Goal: Transaction & Acquisition: Purchase product/service

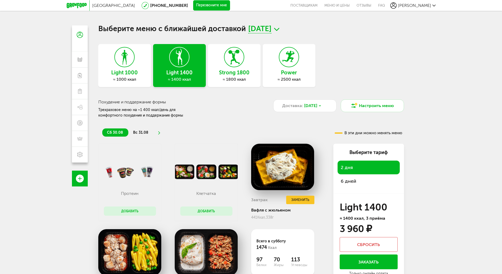
click at [128, 59] on icon at bounding box center [124, 57] width 19 height 20
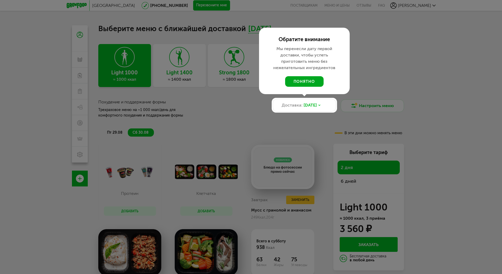
click at [307, 82] on button "понятно" at bounding box center [304, 81] width 39 height 11
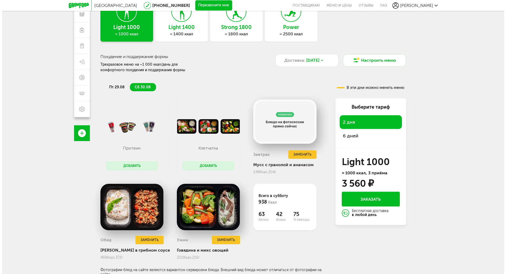
scroll to position [48, 0]
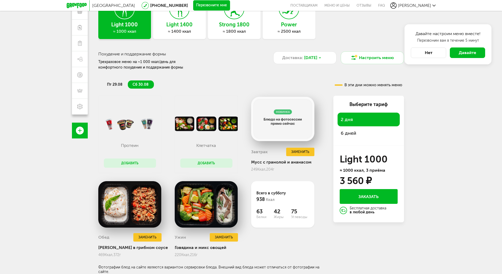
click at [423, 50] on button "Нет" at bounding box center [428, 52] width 35 height 11
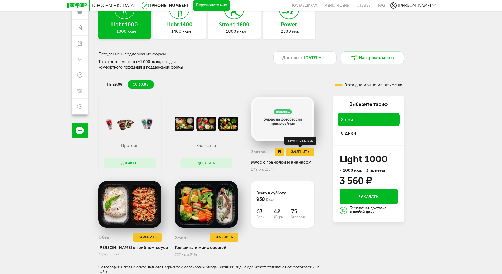
click at [295, 152] on button "Заменить" at bounding box center [300, 152] width 28 height 9
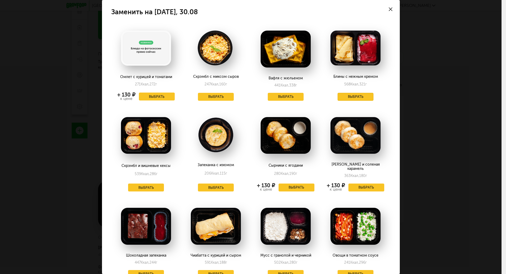
click at [350, 94] on button "Выбрать" at bounding box center [356, 97] width 36 height 8
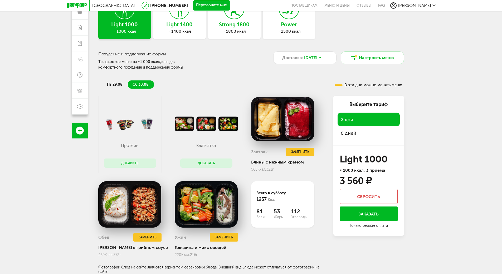
click at [346, 132] on span "6 дней" at bounding box center [349, 133] width 16 height 6
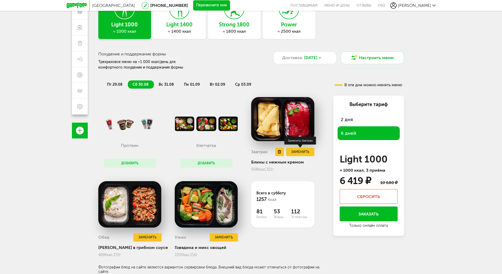
click at [297, 152] on button "Заменить" at bounding box center [300, 152] width 28 height 9
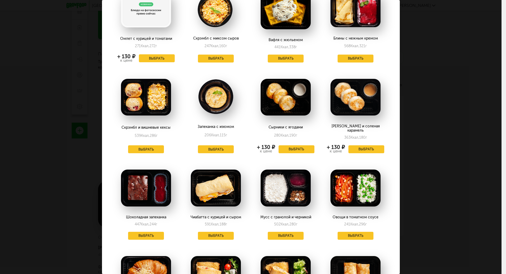
scroll to position [0, 0]
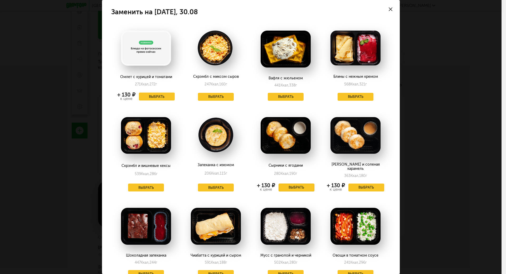
click at [290, 184] on button "Выбрать" at bounding box center [297, 188] width 36 height 8
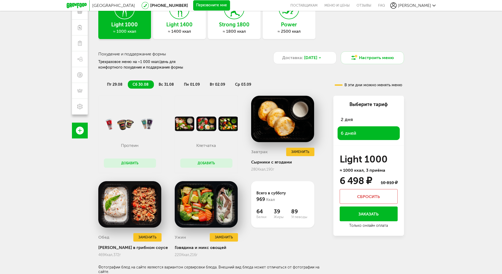
click at [164, 87] on span "вс 31.08" at bounding box center [166, 84] width 15 height 4
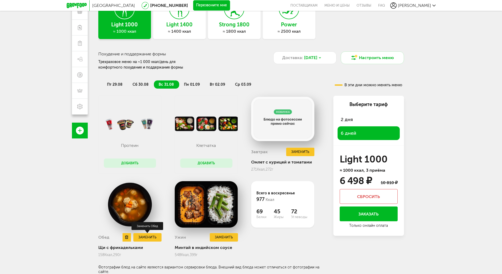
click at [144, 237] on button "Заменить" at bounding box center [147, 237] width 28 height 9
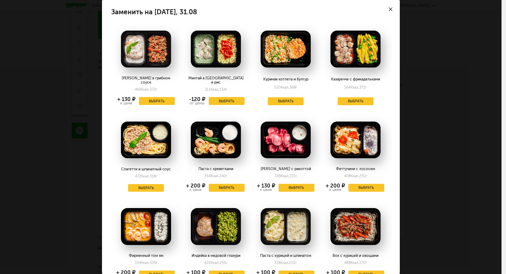
click at [386, 11] on div at bounding box center [391, 9] width 18 height 18
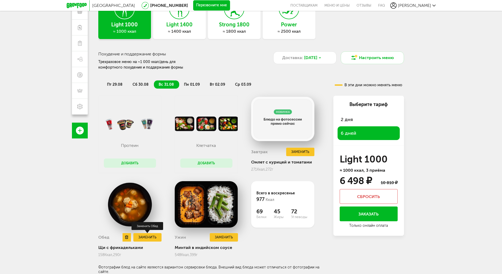
click at [146, 235] on button "Заменить" at bounding box center [147, 237] width 28 height 9
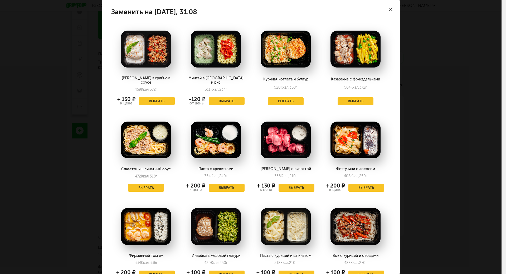
click at [389, 10] on icon at bounding box center [391, 9] width 4 height 4
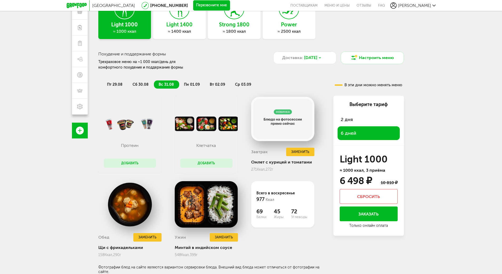
click at [138, 85] on span "сб 30.08" at bounding box center [141, 84] width 16 height 4
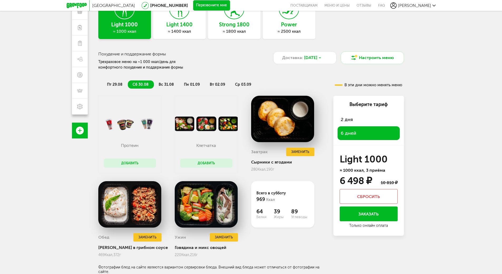
click at [113, 84] on span "пт 29.08" at bounding box center [115, 84] width 16 height 4
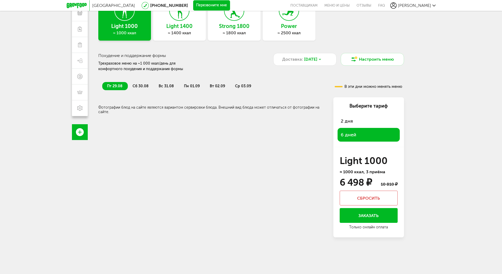
click at [187, 85] on span "пн 01.09" at bounding box center [192, 86] width 16 height 4
click at [164, 85] on span "вс 31.08" at bounding box center [166, 86] width 15 height 4
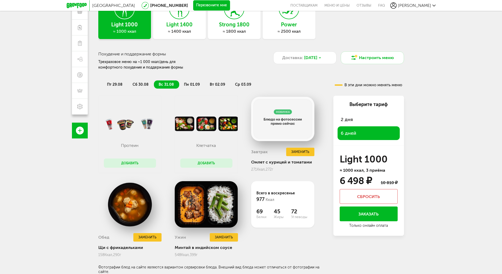
click at [190, 82] on span "пн 01.09" at bounding box center [192, 84] width 16 height 4
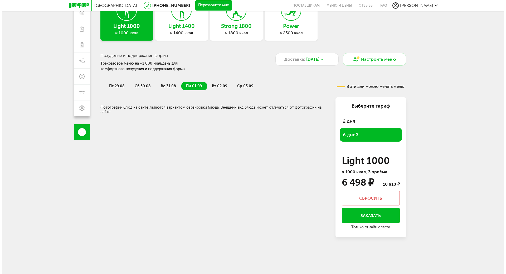
scroll to position [46, 0]
click at [218, 85] on span "вт 02.09" at bounding box center [217, 86] width 15 height 4
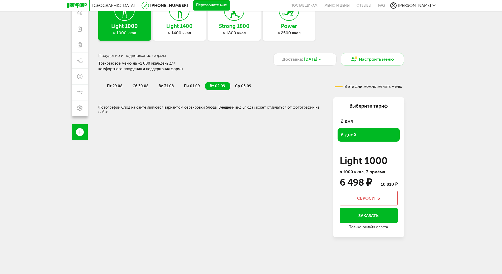
click at [238, 84] on li "ср 03.09" at bounding box center [244, 86] width 26 height 8
click at [113, 84] on li "пт 29.08" at bounding box center [115, 86] width 26 height 8
click at [364, 217] on button "Заказать" at bounding box center [369, 215] width 58 height 15
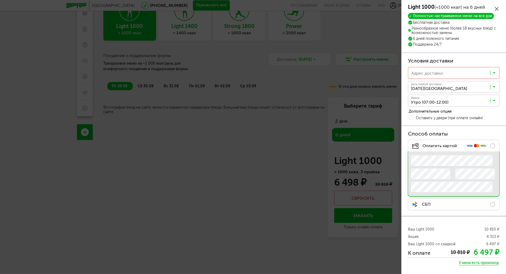
click at [481, 100] on input "Search for option" at bounding box center [456, 101] width 92 height 9
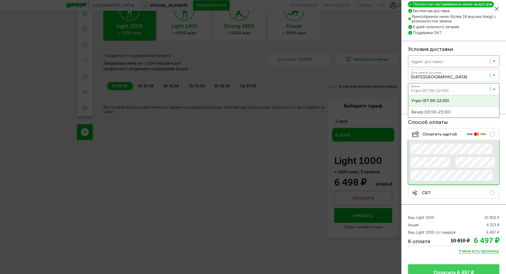
scroll to position [23, 0]
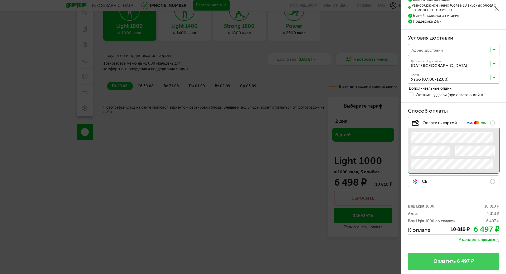
click at [286, 152] on body "Москва 8 (800) 555-21-78 Перезвоните мне поставщикам Меню и цены Отзывы FAQ Ири…" at bounding box center [253, 114] width 506 height 320
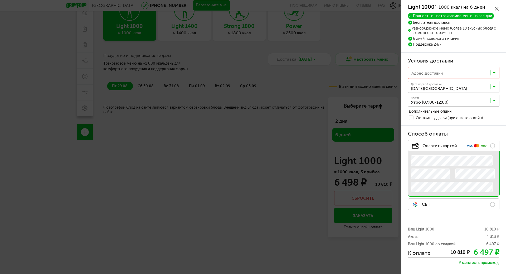
click at [498, 7] on div "Light 1000 (≈1000 ккал) на 6 дней Полностью настраиваемое меню на все дни Беспл…" at bounding box center [454, 26] width 105 height 52
click at [498, 7] on icon at bounding box center [497, 9] width 4 height 4
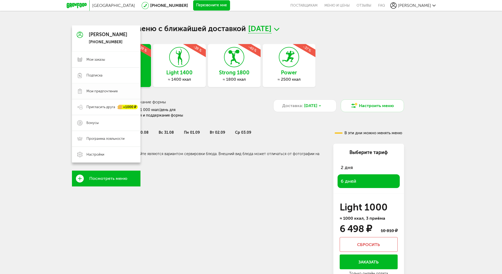
click at [93, 91] on span "Мои предпочтения" at bounding box center [102, 91] width 31 height 5
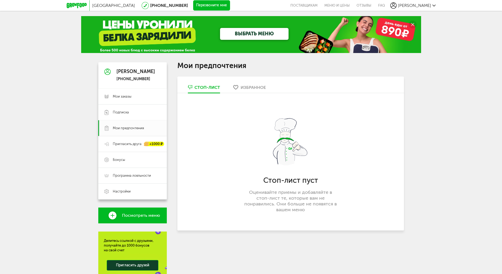
click at [132, 215] on span "Посмотреть меню" at bounding box center [141, 215] width 38 height 5
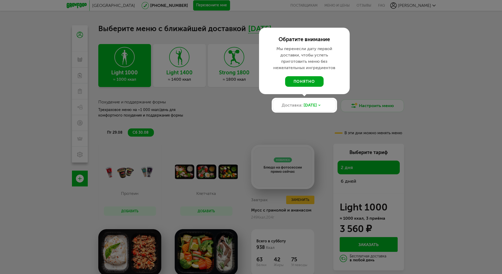
click at [304, 82] on button "понятно" at bounding box center [304, 81] width 39 height 11
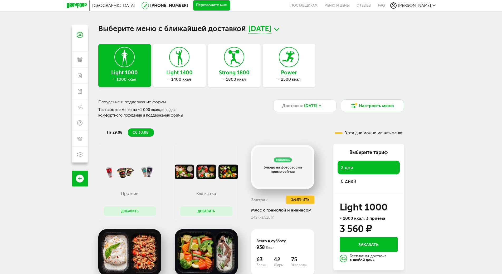
click at [112, 131] on span "пт 29.08" at bounding box center [115, 132] width 16 height 4
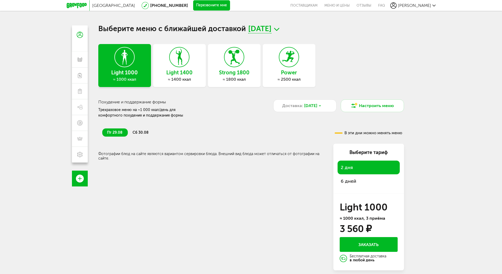
click at [133, 131] on span "сб 30.08" at bounding box center [141, 132] width 16 height 4
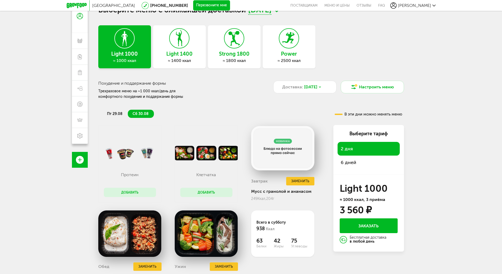
scroll to position [48, 0]
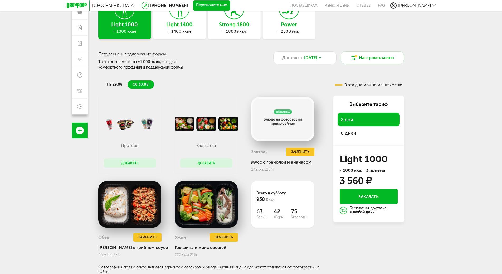
click at [206, 162] on button "Добавить" at bounding box center [206, 163] width 52 height 9
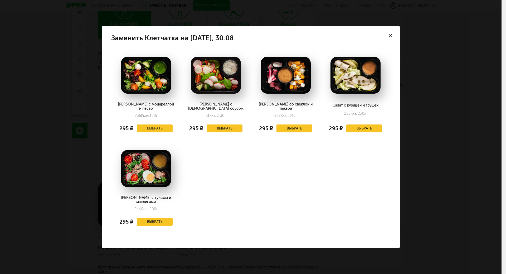
click at [391, 37] on use at bounding box center [391, 35] width 4 height 4
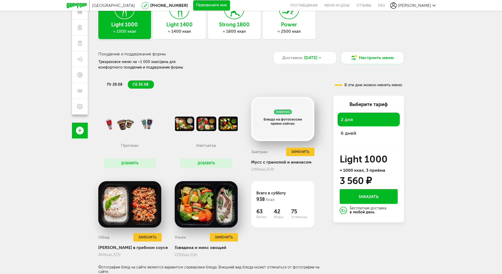
click at [348, 133] on span "6 дней" at bounding box center [349, 133] width 16 height 6
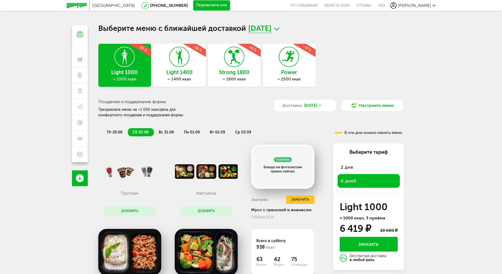
scroll to position [0, 0]
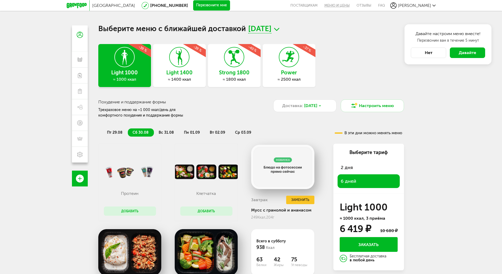
click at [353, 6] on link "Меню и цены" at bounding box center [337, 5] width 32 height 11
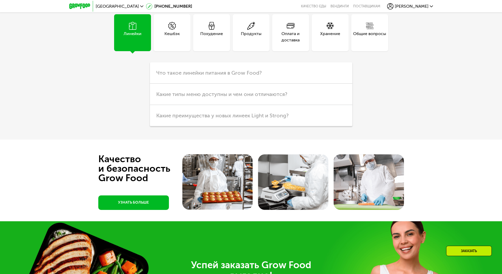
scroll to position [1393, 0]
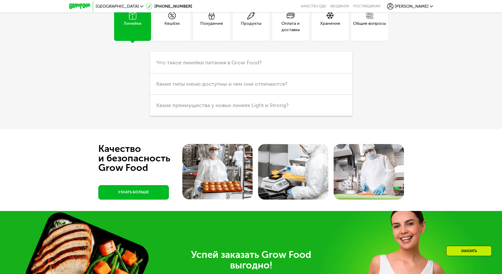
click at [294, 33] on div "Оплата и доставка" at bounding box center [290, 26] width 37 height 13
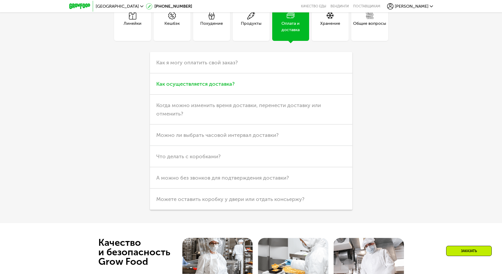
click at [248, 95] on h3 "Как осуществляется доставка?" at bounding box center [251, 83] width 203 height 21
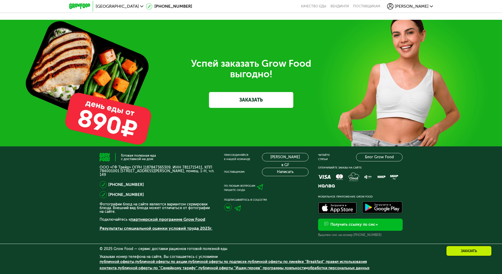
scroll to position [1836, 0]
click at [260, 187] on use at bounding box center [260, 187] width 6 height 6
click at [419, 7] on span "[PERSON_NAME]" at bounding box center [412, 6] width 34 height 4
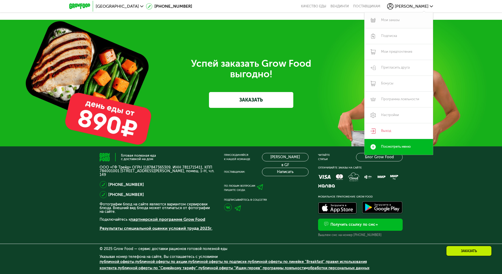
click at [402, 18] on link "Мои заказы" at bounding box center [399, 20] width 69 height 16
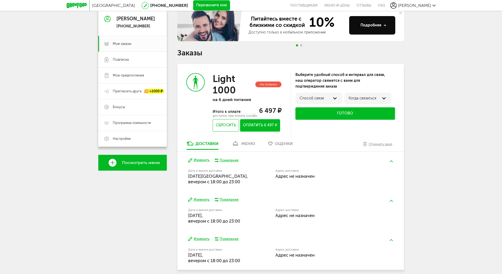
scroll to position [75, 0]
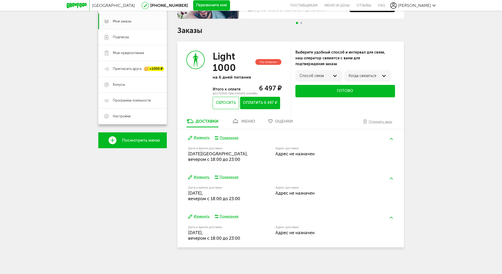
click at [333, 73] on div at bounding box center [335, 76] width 6 height 6
click at [313, 77] on label "по телефону" at bounding box center [311, 78] width 23 height 4
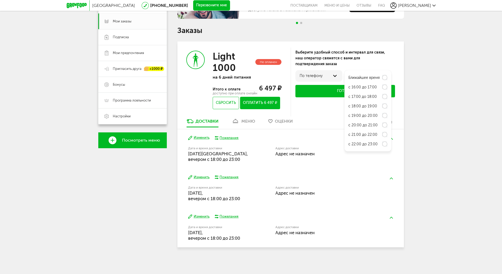
click at [455, 105] on div "Москва 8 (800) 555-21-78 Перезвоните мне поставщикам Меню и цены Отзывы FAQ Ири…" at bounding box center [251, 99] width 502 height 349
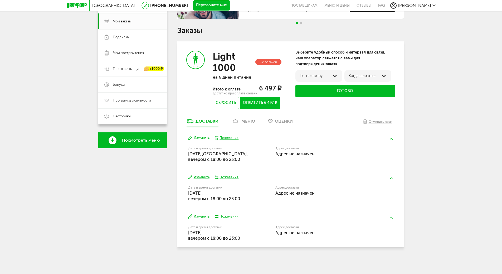
click at [195, 137] on button "Изменить" at bounding box center [198, 137] width 21 height 5
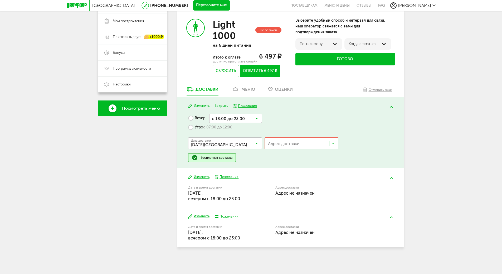
scroll to position [0, 0]
click at [280, 143] on input "Search for option" at bounding box center [302, 144] width 73 height 9
click at [280, 143] on input "Search for option" at bounding box center [297, 144] width 63 height 9
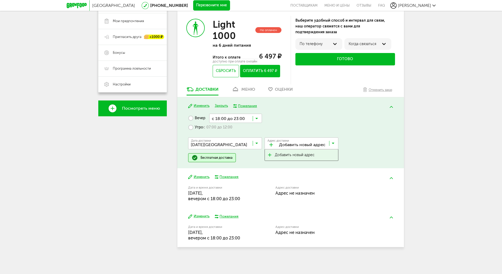
click at [282, 153] on span "Добавить новый адрес" at bounding box center [295, 155] width 40 height 11
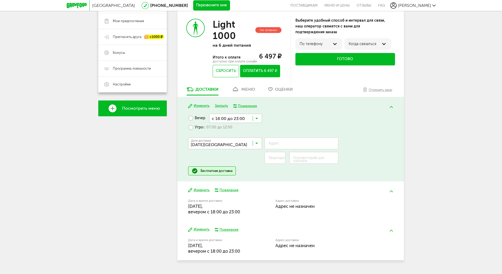
click at [279, 143] on label "Адрес" at bounding box center [274, 143] width 11 height 3
click at [279, 143] on input "Адрес" at bounding box center [302, 143] width 74 height 12
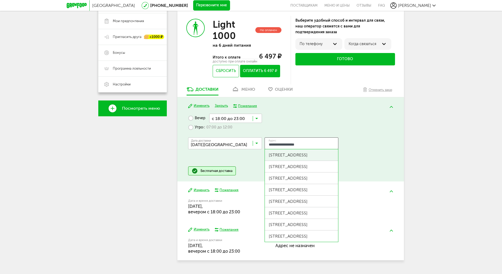
click at [313, 153] on div "Мячковский б-р, д 5 к 1" at bounding box center [301, 154] width 65 height 5
type input "**********"
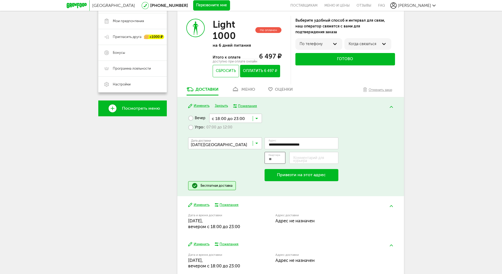
drag, startPoint x: 276, startPoint y: 160, endPoint x: 253, endPoint y: 161, distance: 22.7
click at [253, 161] on div "**********" at bounding box center [290, 156] width 205 height 49
type input "**"
click at [310, 174] on button "Привезти на этот адрес" at bounding box center [302, 175] width 74 height 12
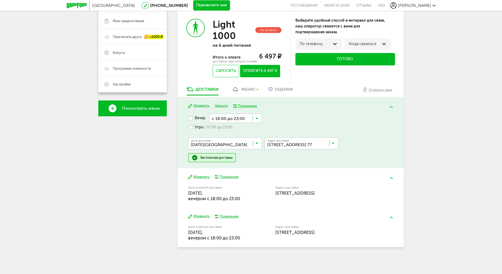
scroll to position [107, 0]
click at [243, 105] on div "Пожелания" at bounding box center [247, 106] width 19 height 5
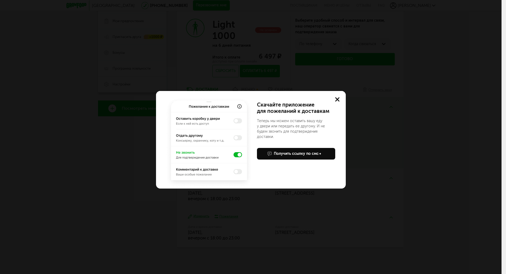
click at [336, 99] on icon at bounding box center [337, 99] width 4 height 4
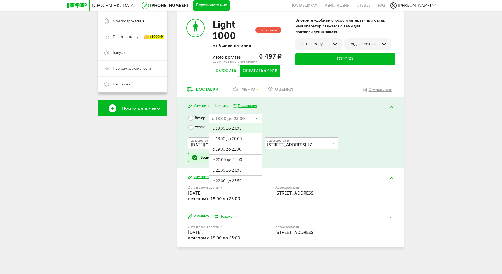
click at [257, 120] on icon at bounding box center [257, 119] width 3 height 5
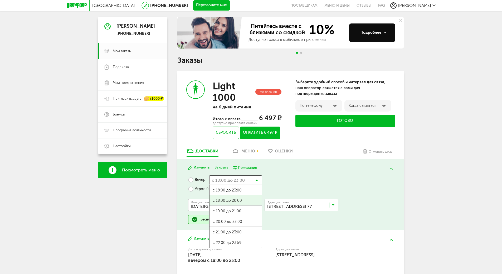
scroll to position [54, 0]
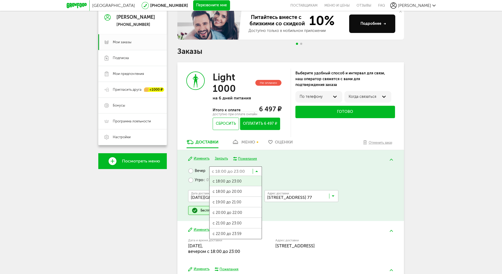
click at [190, 179] on label "Утро с 07:00 до 13:00" at bounding box center [210, 180] width 44 height 9
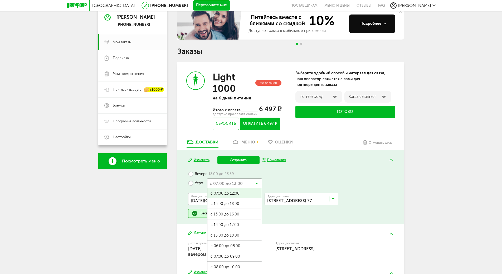
click at [257, 184] on icon at bounding box center [257, 184] width 3 height 5
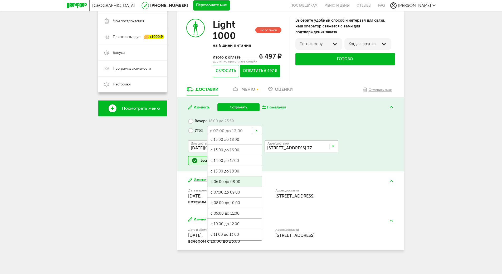
scroll to position [0, 0]
click at [228, 180] on ul "с 07:00 до 12:00 с 13:00 до 18:00 с 13:00 до 16:00 с 14:00 до 17:00 с 15:00 до …" at bounding box center [234, 187] width 55 height 105
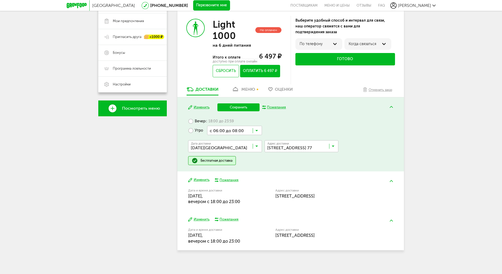
click at [278, 107] on div "Пожелания" at bounding box center [276, 107] width 19 height 5
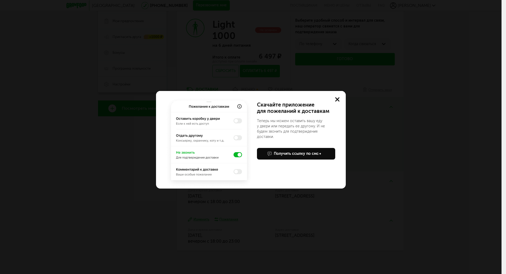
click at [236, 154] on img at bounding box center [209, 142] width 89 height 92
click at [238, 154] on img at bounding box center [209, 142] width 89 height 92
click at [239, 154] on img at bounding box center [209, 142] width 89 height 92
click at [240, 106] on img at bounding box center [209, 142] width 89 height 92
click at [337, 99] on use at bounding box center [337, 99] width 4 height 4
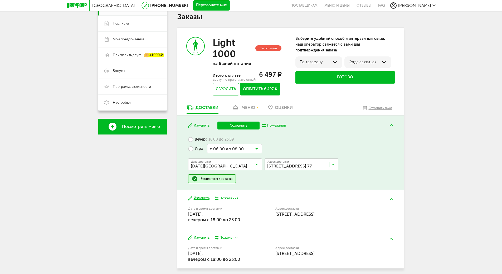
scroll to position [81, 0]
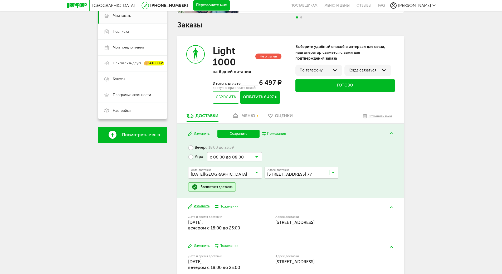
click at [375, 71] on div "Когда связаться" at bounding box center [368, 70] width 39 height 4
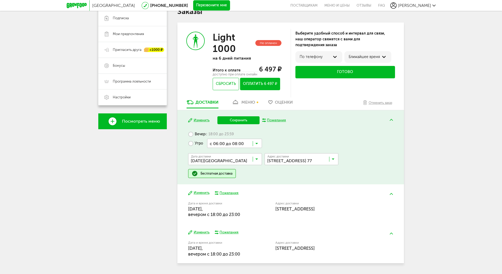
scroll to position [107, 0]
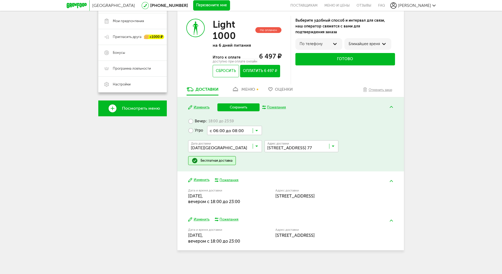
click at [198, 179] on button "Изменить" at bounding box center [198, 179] width 21 height 5
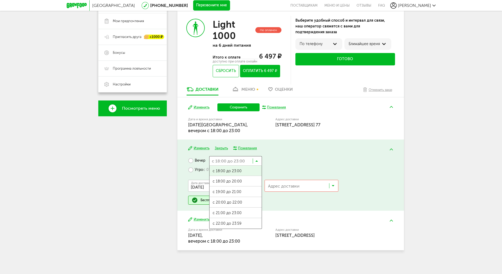
click at [258, 161] on icon at bounding box center [257, 162] width 3 height 5
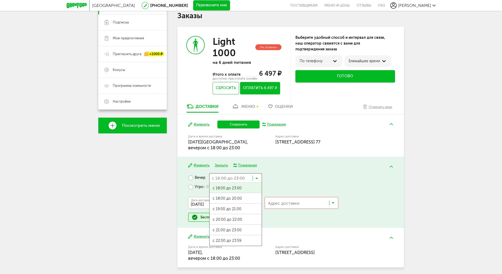
scroll to position [81, 0]
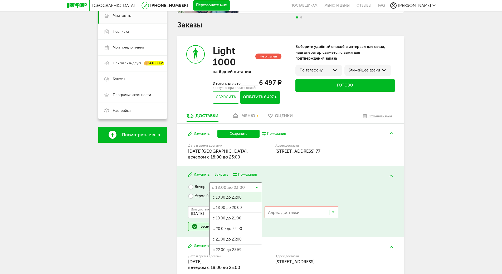
click at [272, 180] on div "Изменить Закрыть Пожелания Вечер с 18:00 до 23:00 Загрузка... с 18:00 до 23:00 …" at bounding box center [290, 201] width 227 height 71
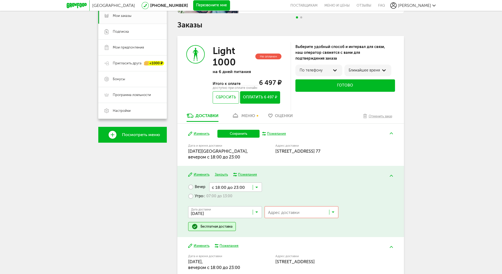
click at [191, 195] on label "Утро с 07:00 до 13:00" at bounding box center [210, 196] width 44 height 9
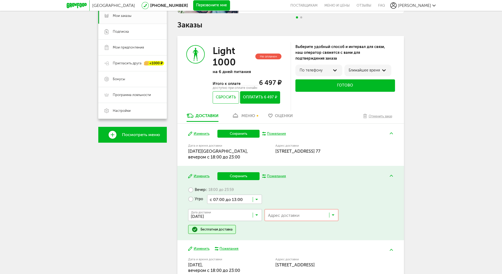
click at [256, 199] on icon at bounding box center [257, 200] width 3 height 5
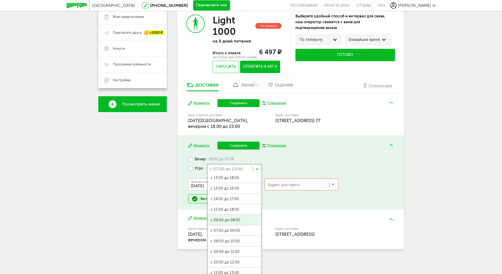
scroll to position [116, 0]
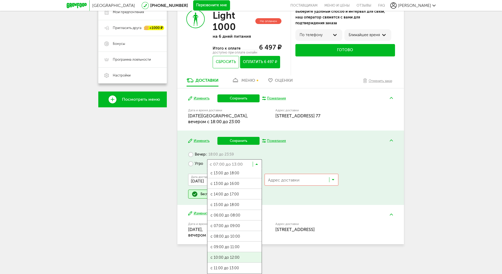
click at [237, 256] on ul "с 07:00 до 12:00 с 13:00 до 18:00 с 13:00 до 16:00 с 14:00 до 17:00 с 15:00 до …" at bounding box center [234, 221] width 55 height 105
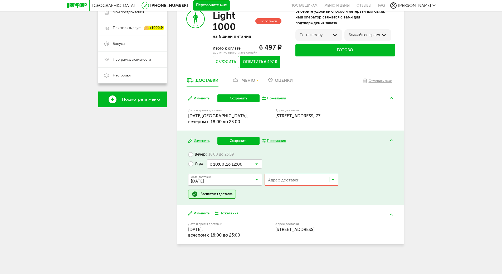
scroll to position [113, 0]
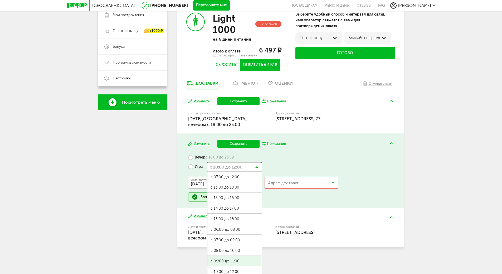
click at [257, 167] on icon at bounding box center [257, 168] width 3 height 5
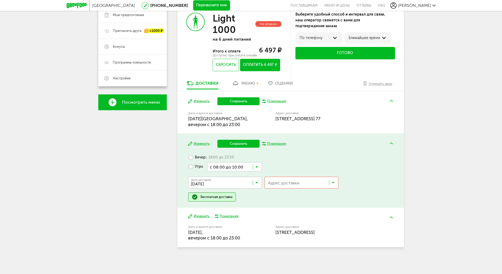
click at [247, 248] on span "с 08:00 до 10:00" at bounding box center [235, 250] width 54 height 11
click at [277, 180] on input "Search for option" at bounding box center [297, 183] width 63 height 9
click at [284, 193] on span "Мячковский б-р, д 5, кв. 77" at bounding box center [287, 194] width 38 height 11
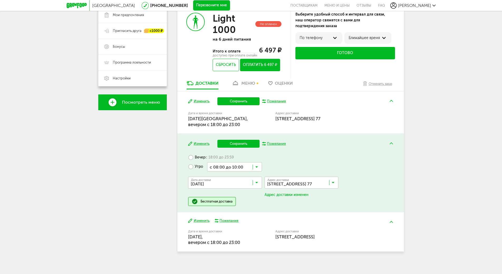
click at [241, 144] on button "Сохранить" at bounding box center [239, 144] width 42 height 8
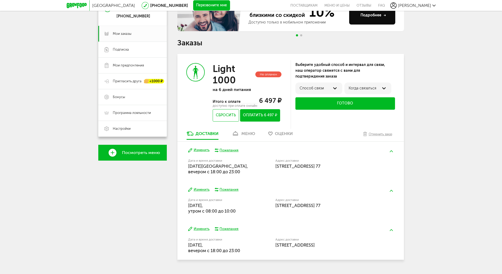
scroll to position [75, 0]
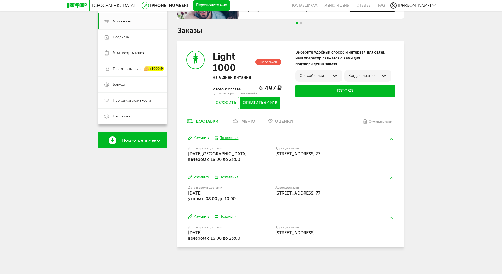
click at [195, 139] on button "Изменить" at bounding box center [198, 137] width 21 height 5
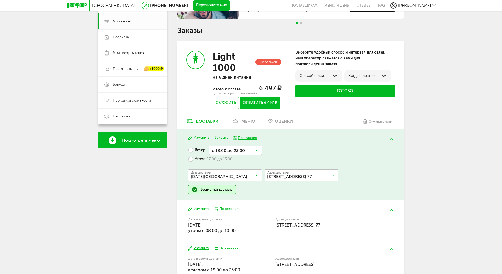
click at [190, 157] on label "Утро с 07:00 до 13:00" at bounding box center [210, 159] width 44 height 9
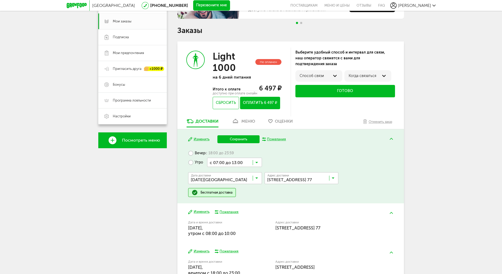
click at [257, 161] on icon at bounding box center [257, 163] width 3 height 5
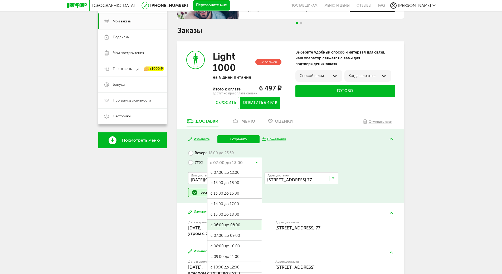
click at [225, 225] on span "с 06:00 до 08:00" at bounding box center [235, 225] width 54 height 11
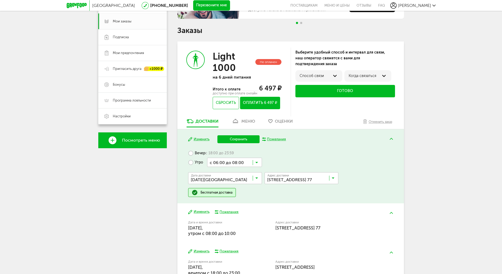
click at [238, 138] on button "Сохранить" at bounding box center [239, 139] width 42 height 8
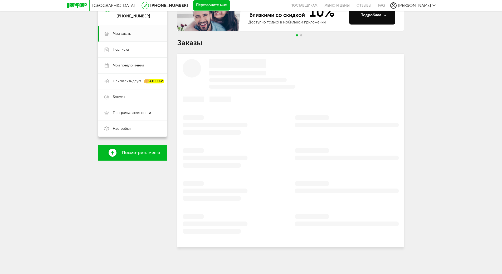
scroll to position [68, 0]
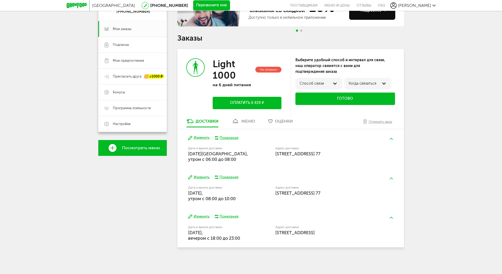
click at [196, 175] on button "Изменить" at bounding box center [198, 177] width 21 height 5
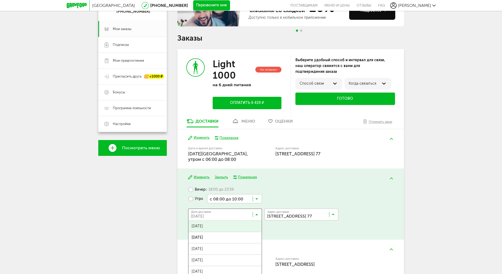
click at [257, 213] on icon at bounding box center [257, 215] width 3 height 5
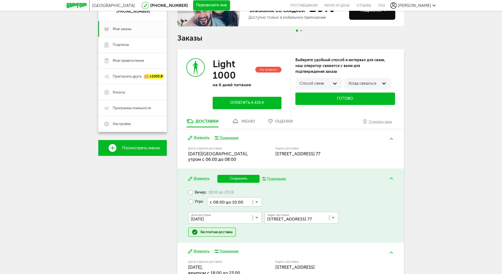
click at [239, 226] on span "31 августа, воскресенье" at bounding box center [225, 229] width 73 height 11
click at [235, 179] on button "Сохранить" at bounding box center [239, 179] width 42 height 8
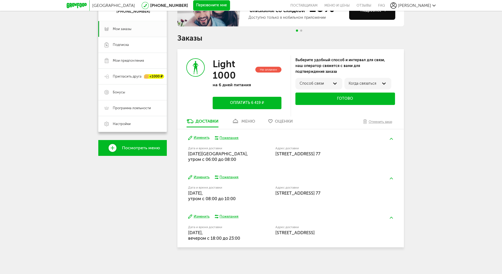
click at [197, 217] on button "Изменить" at bounding box center [198, 216] width 21 height 5
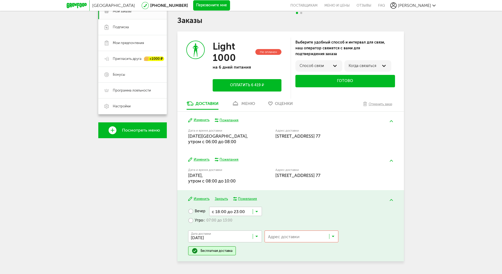
scroll to position [94, 0]
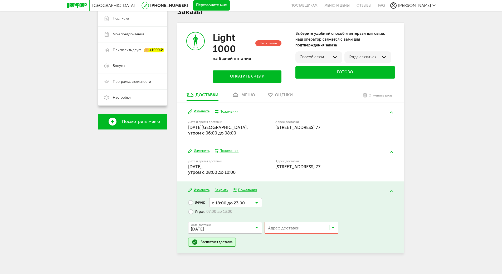
click at [192, 211] on label "Утро с 07:00 до 13:00" at bounding box center [210, 211] width 44 height 9
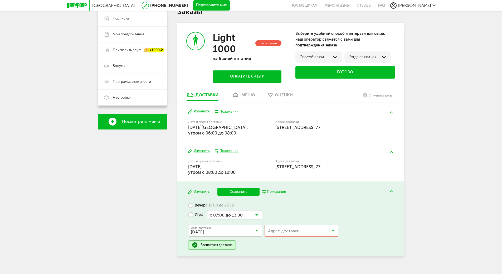
click at [258, 216] on icon at bounding box center [257, 216] width 3 height 5
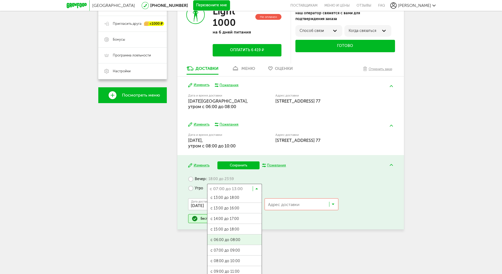
scroll to position [0, 0]
click at [236, 238] on ul "с 07:00 до 12:00 с 13:00 до 18:00 с 13:00 до 16:00 с 14:00 до 17:00 с 15:00 до …" at bounding box center [234, 245] width 55 height 105
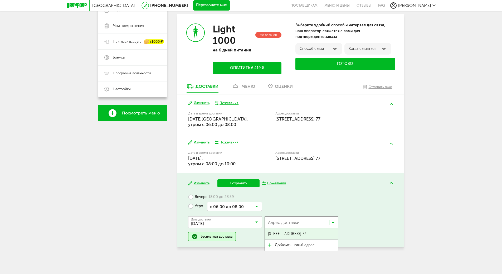
scroll to position [0, 0]
click at [284, 221] on input "Search for option" at bounding box center [297, 223] width 63 height 9
click at [285, 233] on span "Мячковский б-р, д 5, кв. 77" at bounding box center [287, 233] width 38 height 11
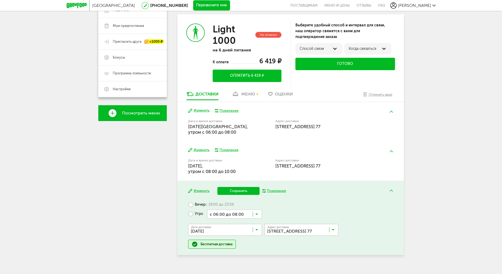
click at [242, 189] on button "Сохранить" at bounding box center [239, 191] width 42 height 8
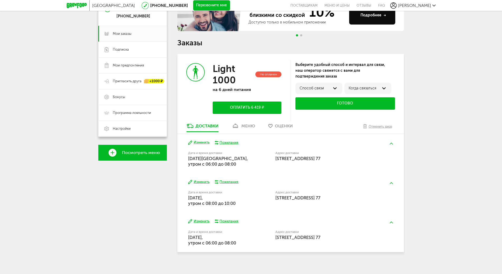
scroll to position [68, 0]
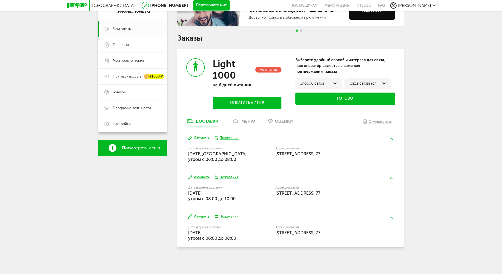
click at [236, 122] on use at bounding box center [235, 121] width 5 height 4
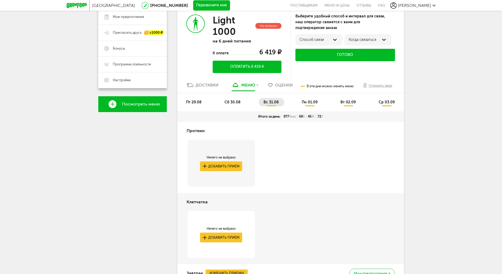
scroll to position [103, 0]
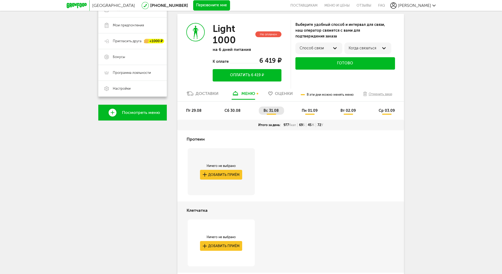
click at [196, 109] on span "пт 29.08" at bounding box center [194, 110] width 16 height 4
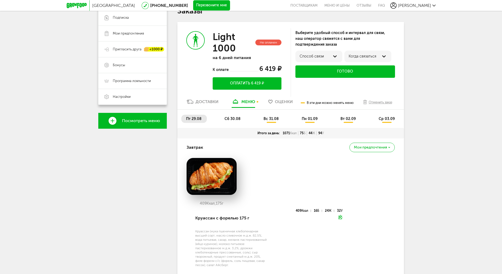
scroll to position [81, 0]
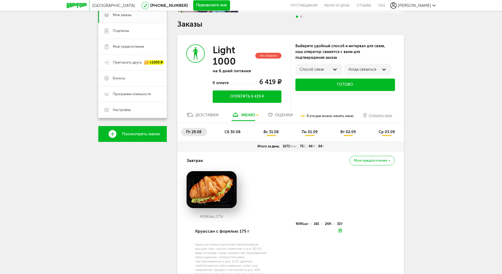
click at [232, 130] on span "сб 30.08" at bounding box center [233, 132] width 16 height 4
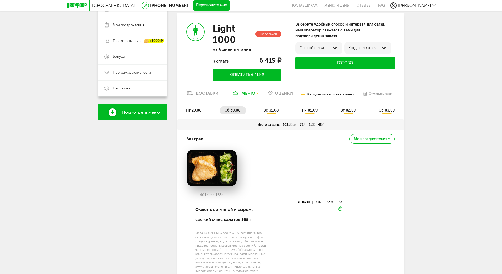
scroll to position [98, 0]
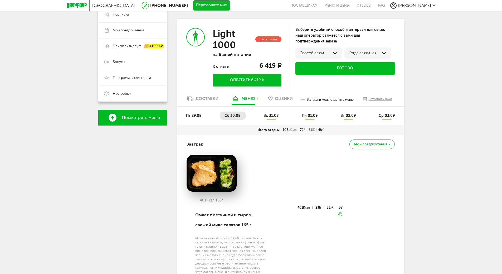
click at [276, 114] on span "вс 31.08" at bounding box center [271, 115] width 15 height 4
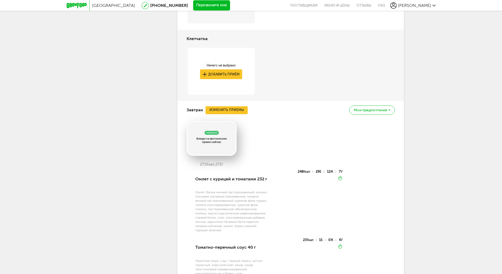
scroll to position [335, 0]
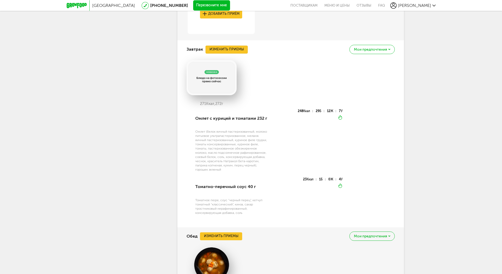
click at [235, 50] on button "Изменить приемы" at bounding box center [227, 50] width 42 height 8
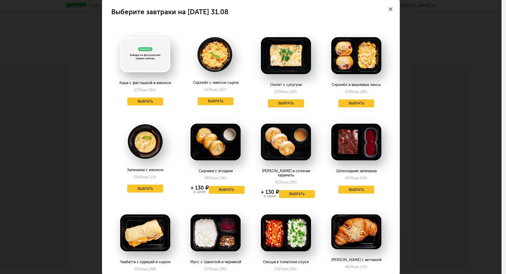
click at [281, 102] on button "Выбрать" at bounding box center [286, 103] width 36 height 8
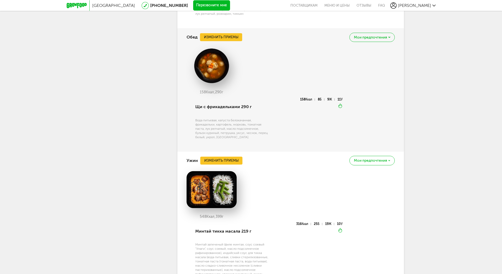
scroll to position [493, 0]
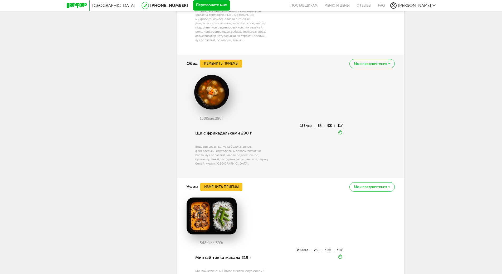
click at [217, 63] on button "Изменить приемы" at bounding box center [221, 64] width 42 height 8
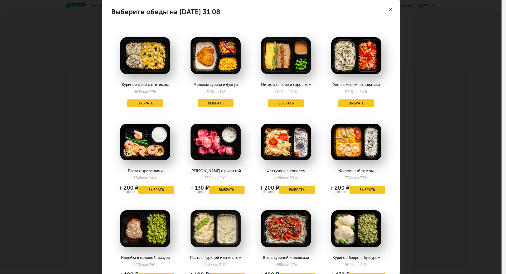
click at [210, 103] on button "Выбрать" at bounding box center [216, 103] width 36 height 8
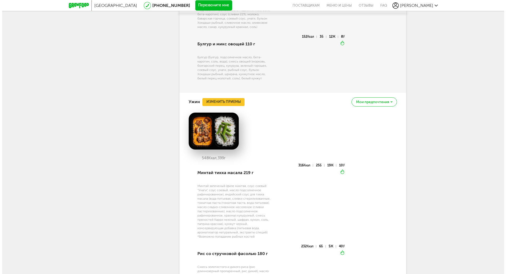
scroll to position [652, 0]
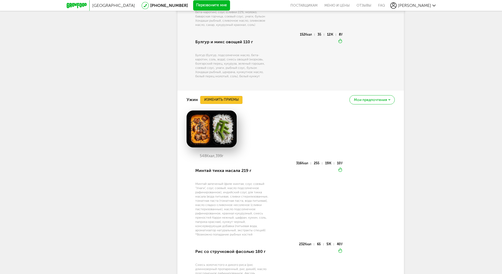
click at [236, 98] on button "Изменить приемы" at bounding box center [221, 100] width 42 height 8
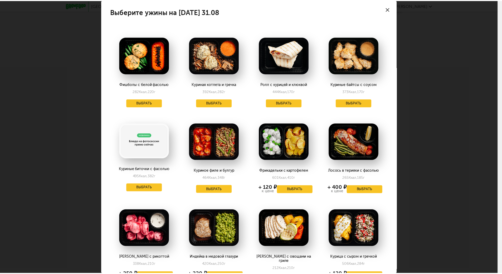
scroll to position [0, 0]
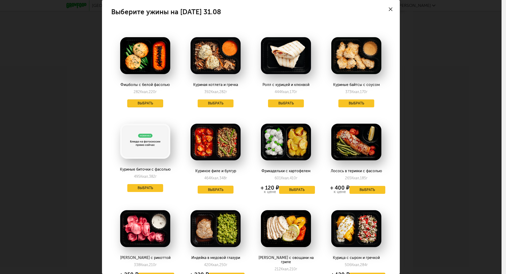
click at [141, 101] on button "Выбрать" at bounding box center [145, 103] width 36 height 8
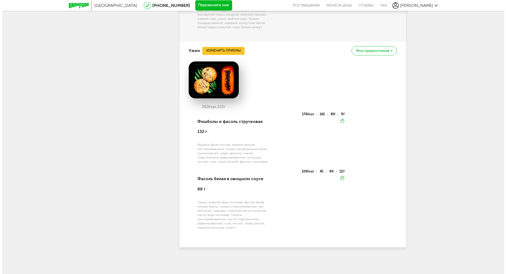
scroll to position [701, 0]
click at [212, 50] on button "Изменить приемы" at bounding box center [221, 51] width 42 height 8
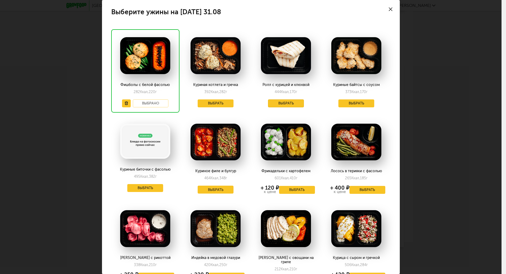
click at [286, 103] on button "Выбрать" at bounding box center [286, 103] width 36 height 8
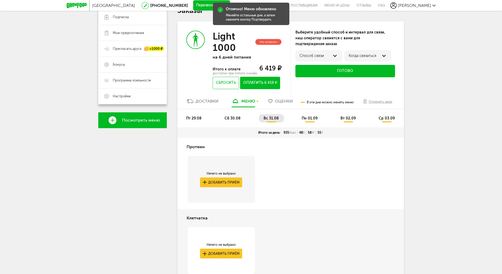
scroll to position [88, 0]
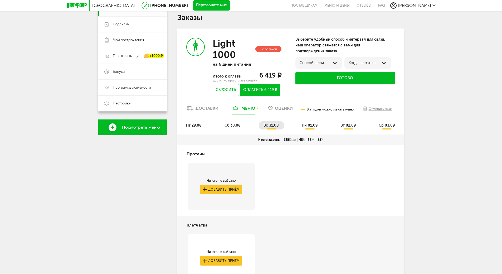
click at [194, 126] on span "пт 29.08" at bounding box center [194, 125] width 16 height 4
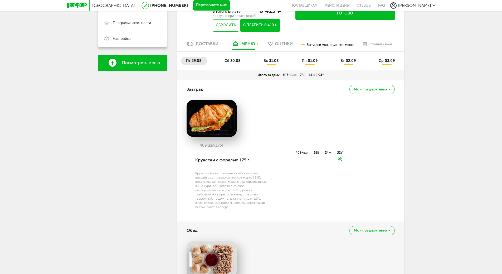
scroll to position [167, 0]
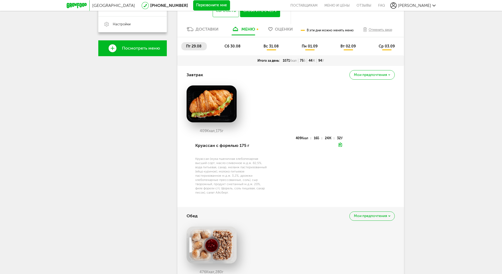
click at [234, 48] on span "сб 30.08" at bounding box center [233, 46] width 16 height 4
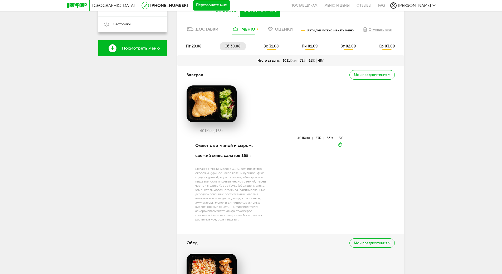
click at [268, 47] on span "вс 31.08" at bounding box center [271, 46] width 15 height 4
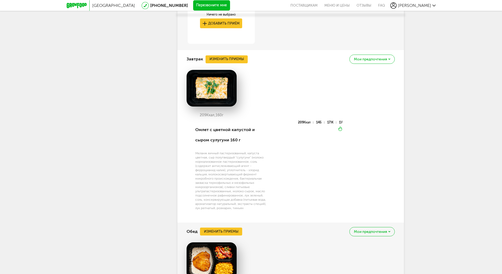
scroll to position [352, 0]
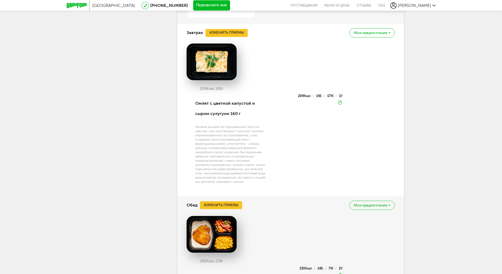
click at [385, 36] on div "Мои предпочтения" at bounding box center [372, 32] width 45 height 9
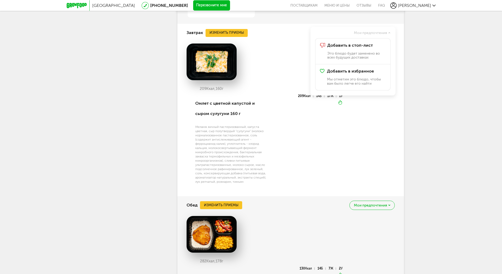
click at [416, 52] on div "Москва 8 (800) 555-21-78 Перезвоните мне поставщикам Меню и цены Отзывы FAQ Ири…" at bounding box center [251, 106] width 502 height 916
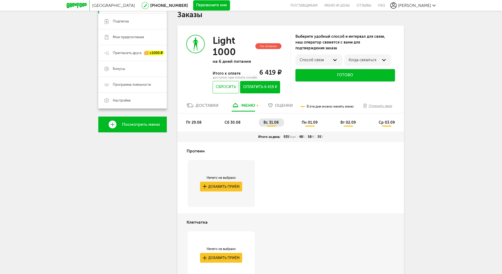
scroll to position [88, 0]
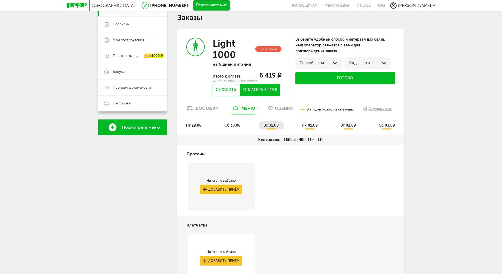
click at [309, 125] on span "пн 01.09" at bounding box center [310, 125] width 16 height 4
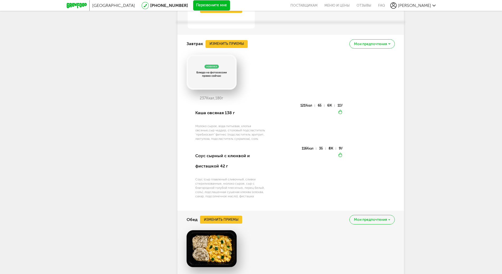
scroll to position [352, 0]
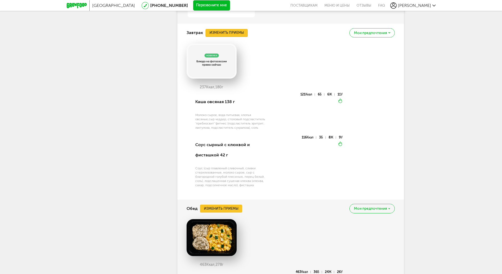
click at [237, 33] on button "Изменить приемы" at bounding box center [227, 33] width 42 height 8
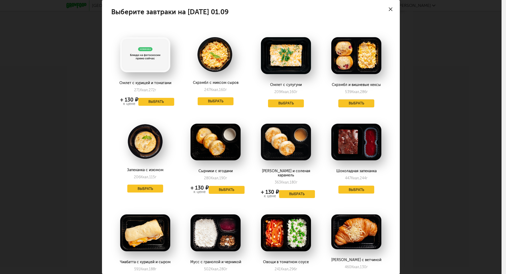
click at [356, 101] on button "Выбрать" at bounding box center [357, 103] width 36 height 8
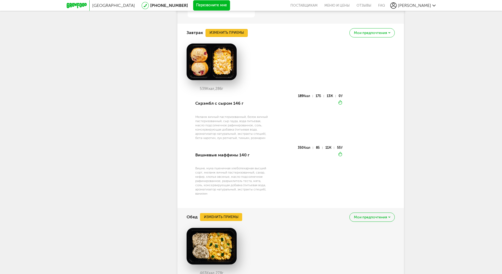
click at [222, 30] on button "Изменить приемы" at bounding box center [227, 33] width 42 height 8
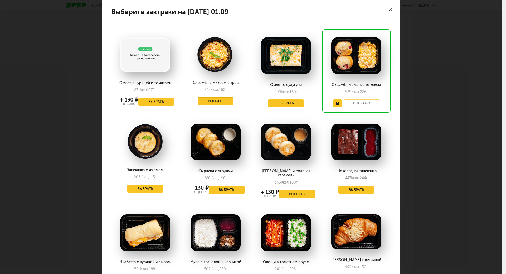
click at [211, 100] on button "Выбрать" at bounding box center [216, 101] width 36 height 8
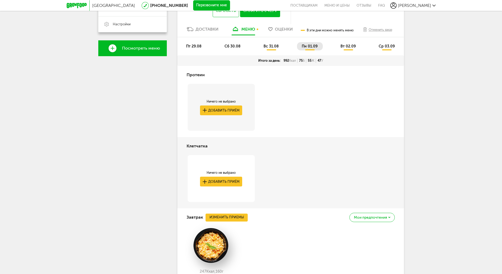
scroll to position [114, 0]
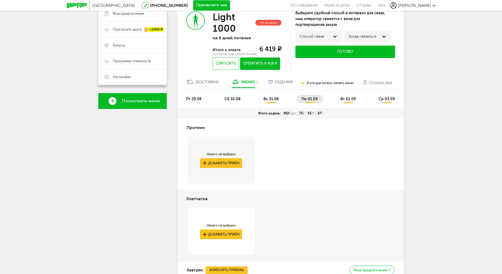
click at [344, 100] on span "вт 02.09" at bounding box center [348, 99] width 15 height 4
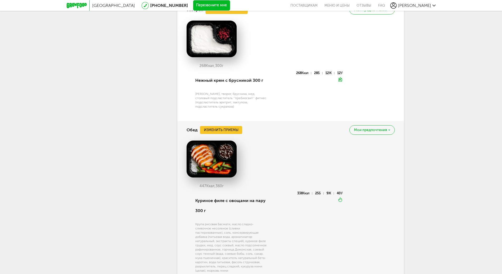
scroll to position [299, 0]
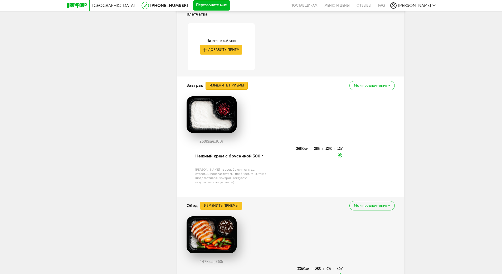
click at [217, 85] on button "Изменить приемы" at bounding box center [227, 86] width 42 height 8
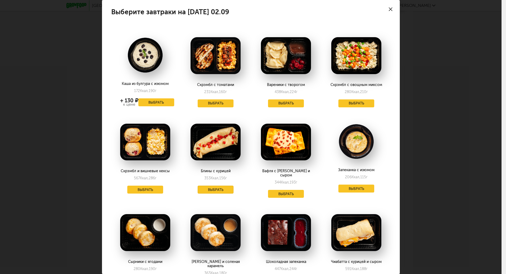
click at [212, 189] on button "Выбрать" at bounding box center [216, 190] width 36 height 8
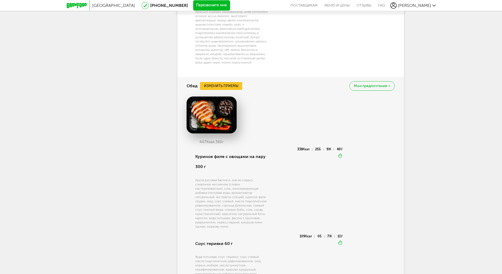
scroll to position [484, 0]
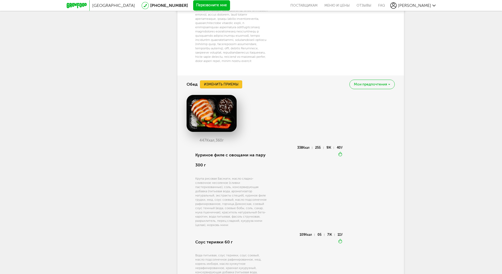
click at [209, 88] on button "Изменить приемы" at bounding box center [221, 84] width 42 height 8
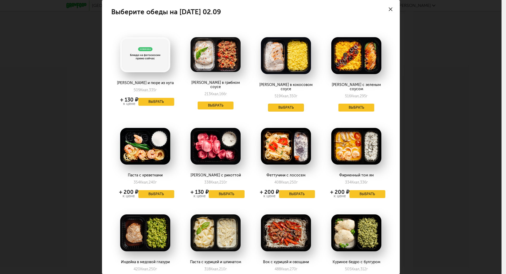
click at [285, 104] on button "Выбрать" at bounding box center [286, 108] width 36 height 8
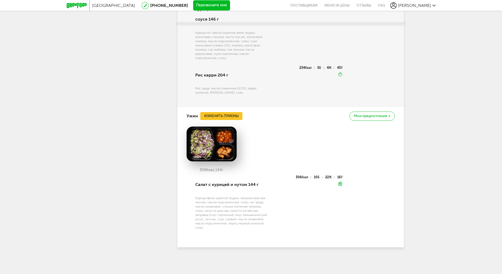
scroll to position [642, 0]
click at [222, 116] on button "Изменить приемы" at bounding box center [221, 116] width 42 height 8
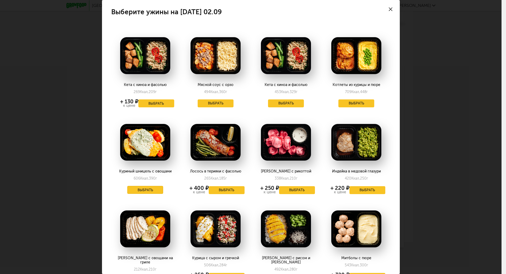
click at [138, 189] on button "Выбрать" at bounding box center [145, 190] width 36 height 8
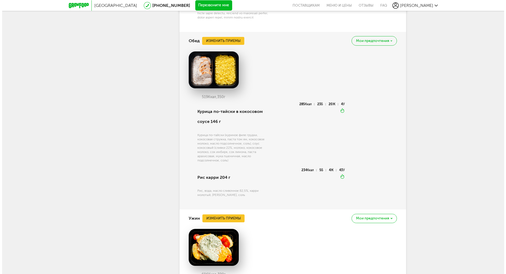
scroll to position [510, 0]
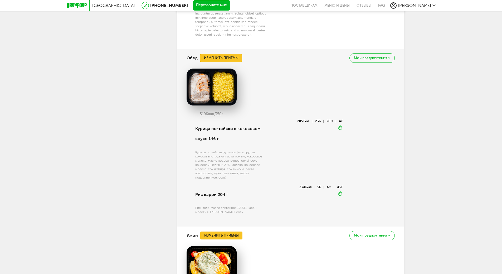
click at [220, 62] on button "Изменить приемы" at bounding box center [221, 58] width 42 height 8
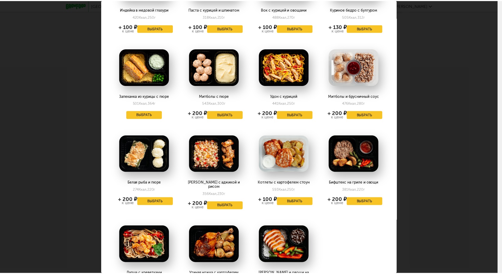
scroll to position [252, 0]
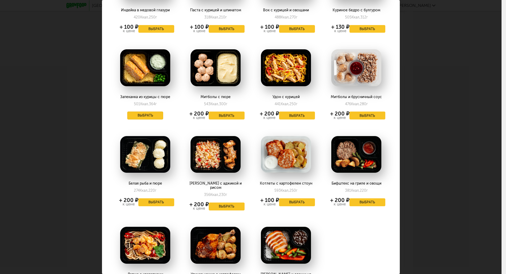
click at [138, 112] on button "Выбрать" at bounding box center [145, 116] width 36 height 8
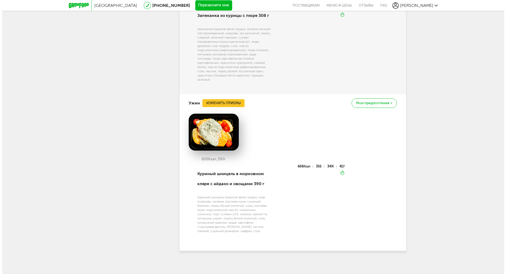
scroll to position [682, 0]
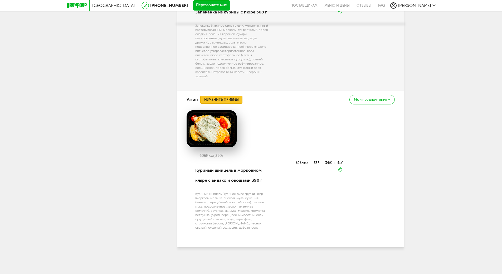
click at [217, 98] on button "Изменить приемы" at bounding box center [221, 100] width 42 height 8
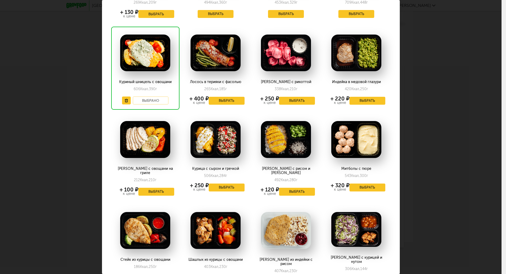
scroll to position [132, 0]
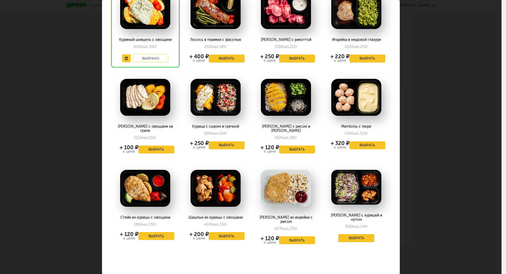
click at [348, 234] on button "Выбрать" at bounding box center [357, 238] width 36 height 8
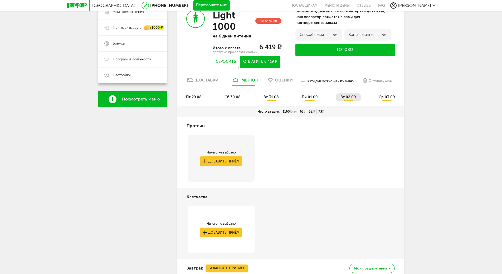
scroll to position [112, 0]
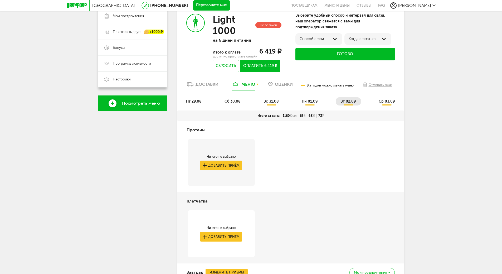
click at [389, 99] on li "ср 03.09" at bounding box center [387, 101] width 26 height 8
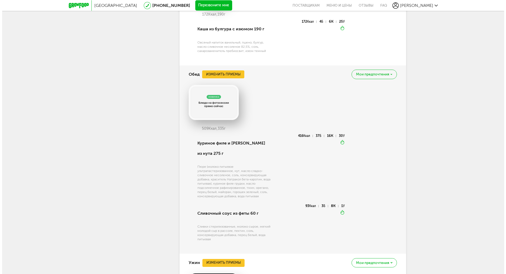
scroll to position [424, 0]
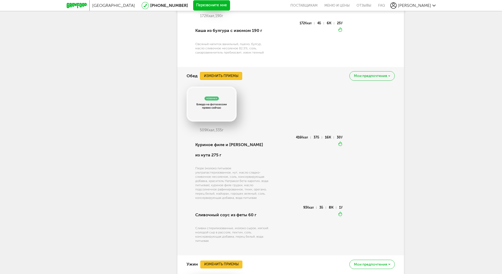
click at [218, 76] on button "Изменить приемы" at bounding box center [221, 76] width 42 height 8
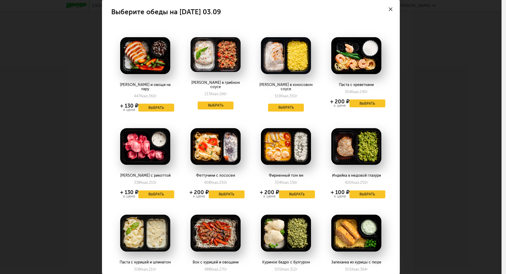
click at [389, 9] on icon at bounding box center [391, 9] width 4 height 4
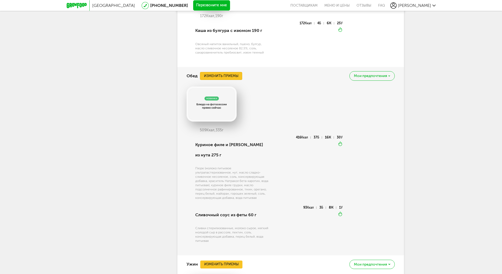
click at [226, 74] on button "Изменить приемы" at bounding box center [221, 76] width 42 height 8
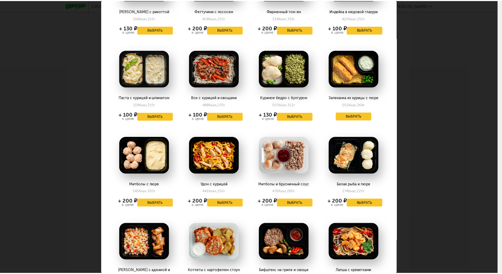
scroll to position [147, 0]
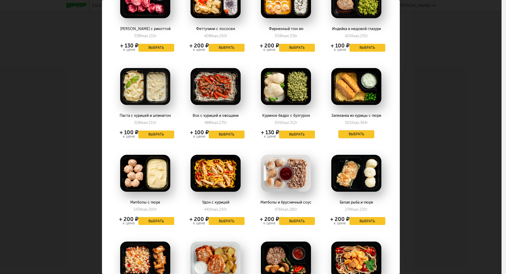
click at [344, 131] on button "Выбрать" at bounding box center [357, 134] width 36 height 8
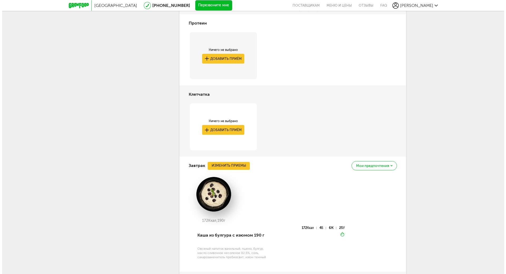
scroll to position [239, 0]
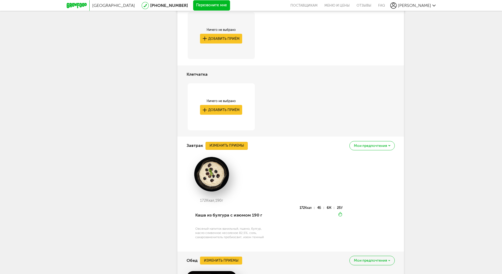
click at [219, 144] on button "Изменить приемы" at bounding box center [227, 146] width 42 height 8
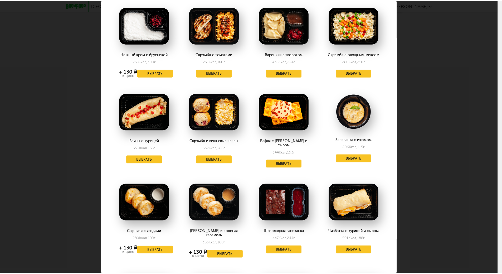
scroll to position [0, 0]
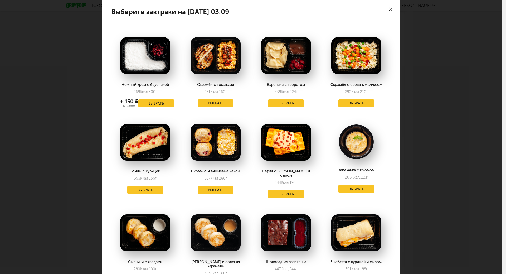
click at [389, 8] on use at bounding box center [391, 9] width 4 height 4
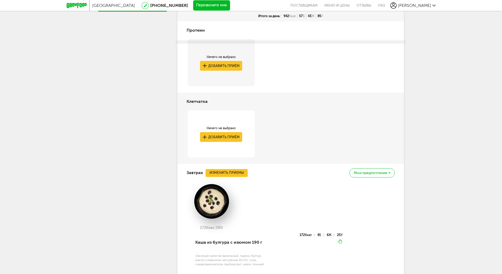
scroll to position [292, 0]
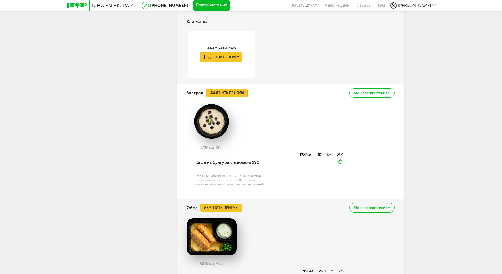
click at [236, 90] on button "Изменить приемы" at bounding box center [227, 93] width 42 height 8
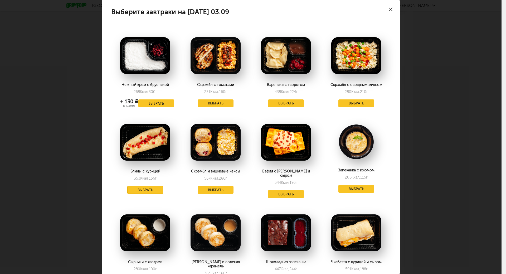
click at [140, 189] on button "Выбрать" at bounding box center [145, 190] width 36 height 8
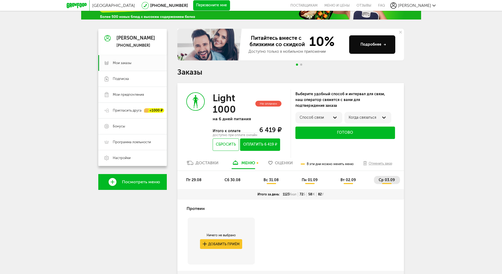
scroll to position [28, 0]
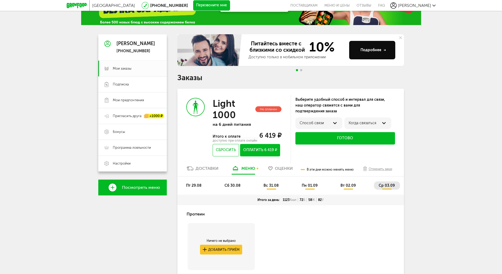
click at [190, 186] on span "пт 29.08" at bounding box center [194, 185] width 16 height 4
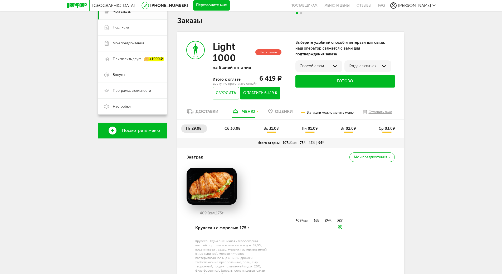
scroll to position [81, 0]
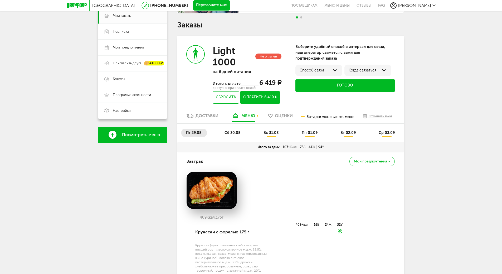
click at [233, 131] on span "сб 30.08" at bounding box center [233, 133] width 16 height 4
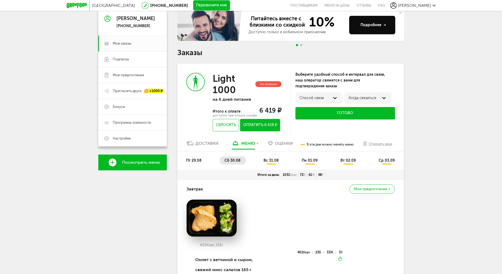
scroll to position [50, 0]
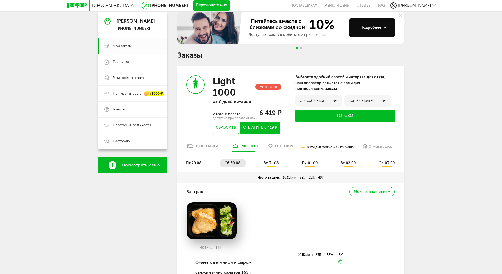
click at [271, 165] on li "вс 31.08" at bounding box center [271, 163] width 25 height 8
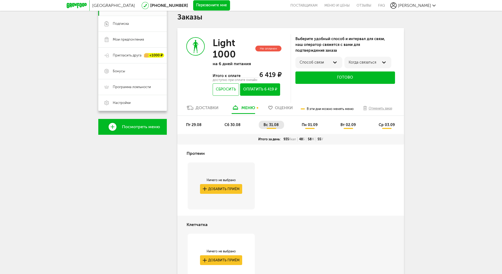
scroll to position [88, 0]
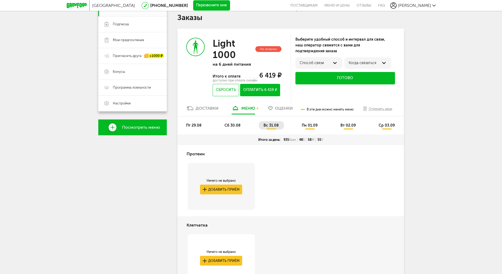
click at [307, 124] on span "пн 01.09" at bounding box center [310, 125] width 16 height 4
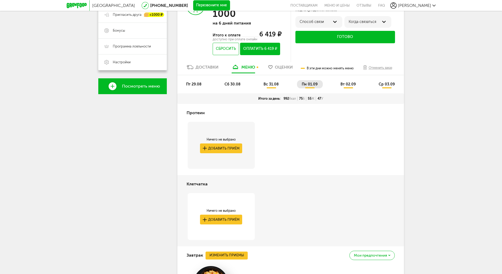
scroll to position [62, 0]
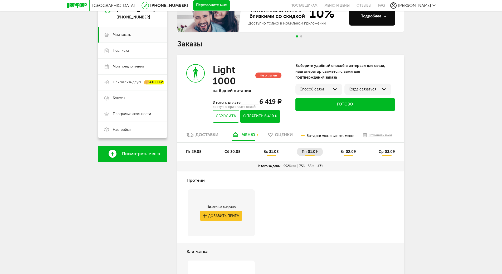
click at [344, 152] on span "вт 02.09" at bounding box center [348, 152] width 15 height 4
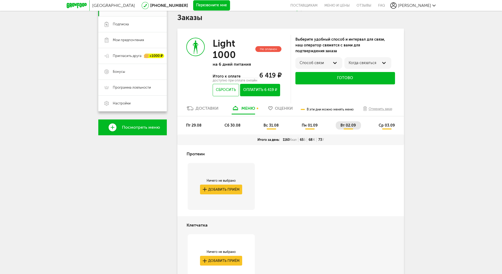
click at [308, 124] on span "пн 01.09" at bounding box center [310, 125] width 16 height 4
click at [343, 126] on span "вт 02.09" at bounding box center [348, 125] width 15 height 4
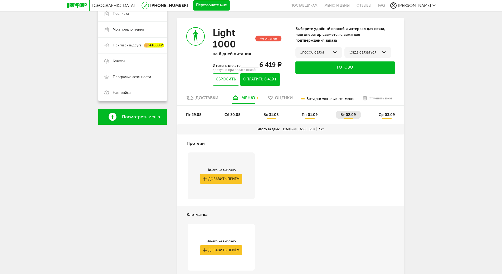
scroll to position [86, 0]
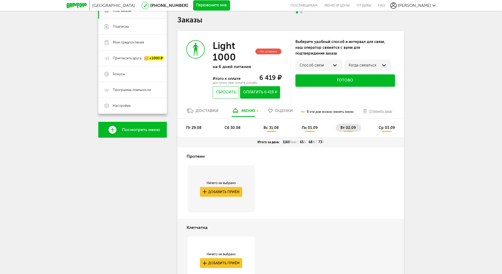
click at [381, 127] on span "ср 03.09" at bounding box center [387, 128] width 16 height 4
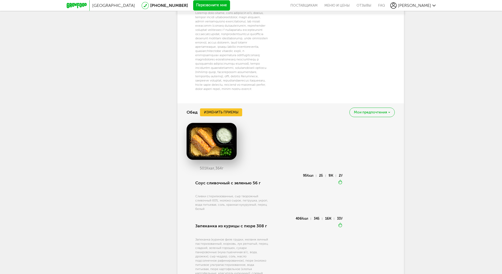
scroll to position [455, 0]
click at [229, 117] on button "Изменить приемы" at bounding box center [221, 113] width 42 height 8
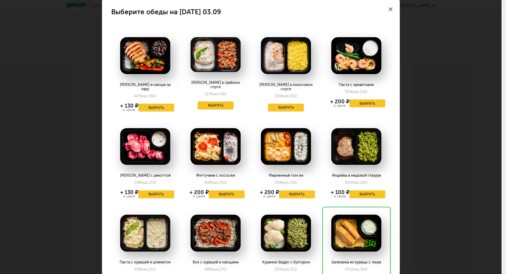
click at [220, 102] on button "Выбрать" at bounding box center [216, 106] width 36 height 8
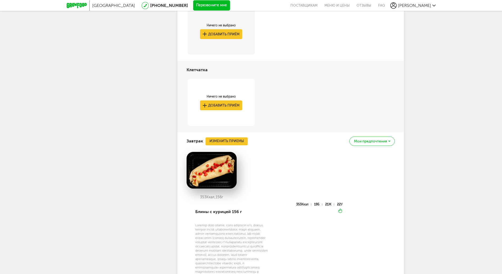
scroll to position [244, 0]
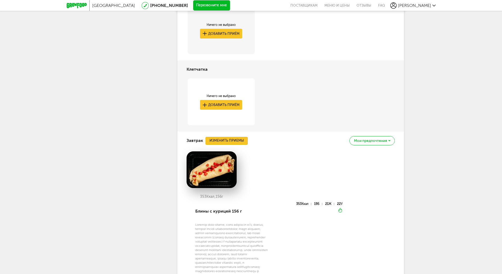
click at [239, 143] on button "Изменить приемы" at bounding box center [227, 141] width 42 height 8
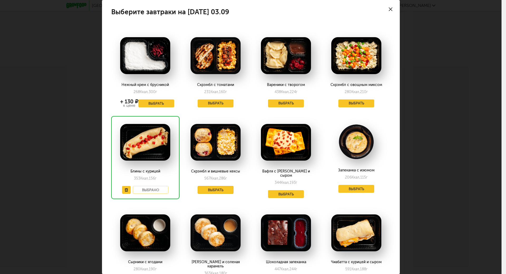
click at [205, 191] on button "Выбрать" at bounding box center [216, 190] width 36 height 8
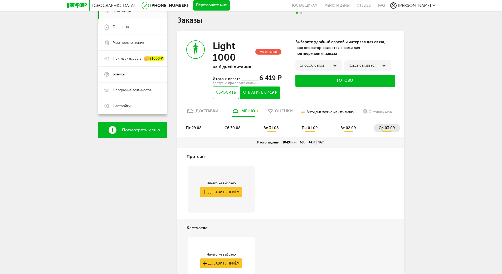
scroll to position [86, 0]
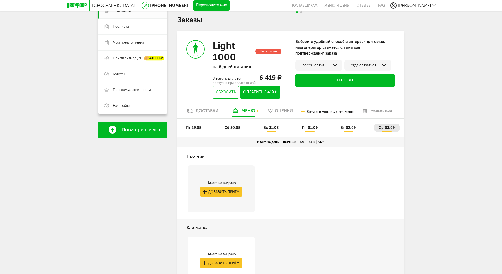
click at [347, 126] on span "вт 02.09" at bounding box center [348, 128] width 15 height 4
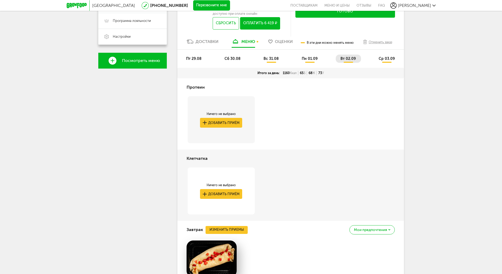
scroll to position [138, 0]
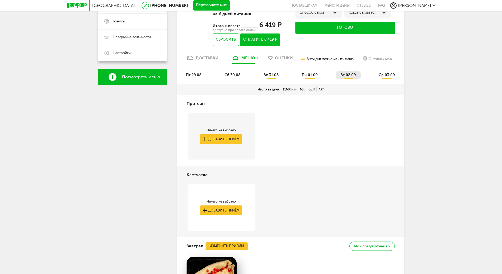
click at [313, 77] on span "пн 01.09" at bounding box center [310, 75] width 16 height 4
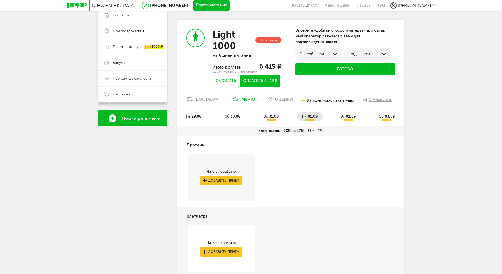
scroll to position [97, 0]
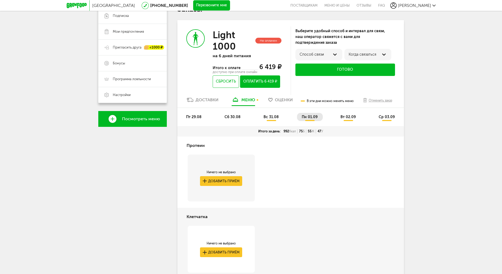
click at [272, 112] on div "пт 29.08 сб 30.08 вс 31.08 пн 01.09 вт 02.09 ср 03.09" at bounding box center [290, 117] width 227 height 18
click at [271, 116] on span "вс 31.08" at bounding box center [271, 117] width 15 height 4
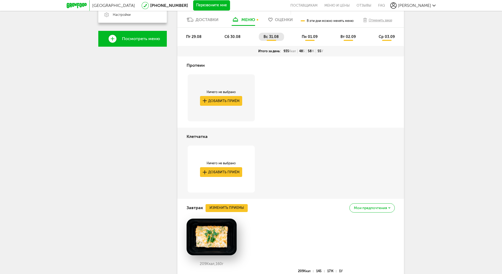
scroll to position [176, 0]
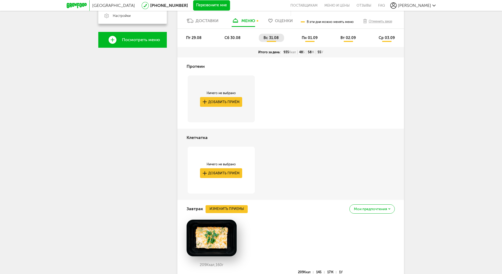
click at [233, 37] on span "сб 30.08" at bounding box center [233, 38] width 16 height 4
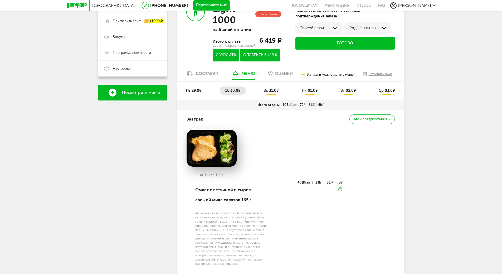
scroll to position [97, 0]
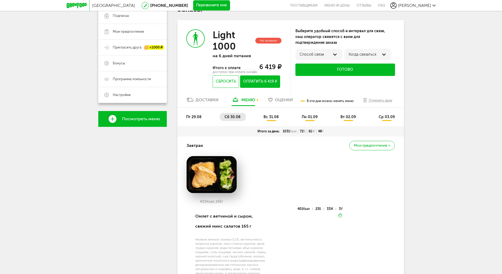
click at [196, 114] on li "пт 29.08" at bounding box center [194, 117] width 26 height 8
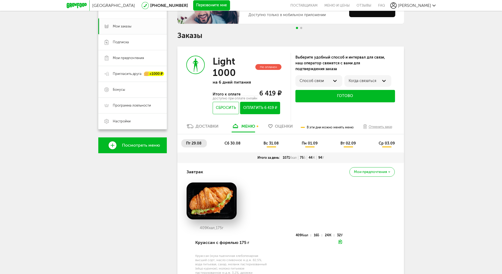
scroll to position [60, 0]
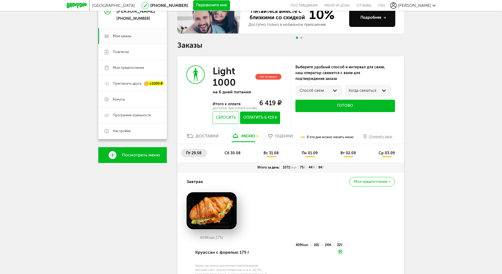
click at [207, 137] on div "Доставки" at bounding box center [207, 135] width 23 height 5
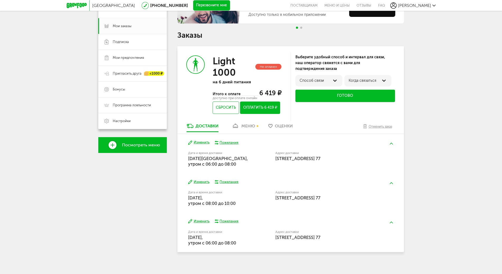
scroll to position [75, 0]
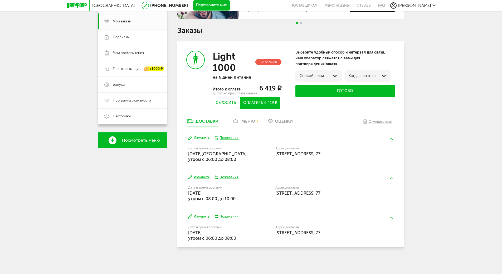
click at [334, 77] on div at bounding box center [335, 76] width 6 height 6
click at [271, 102] on button "Оплатить 6 419 ₽" at bounding box center [260, 103] width 40 height 12
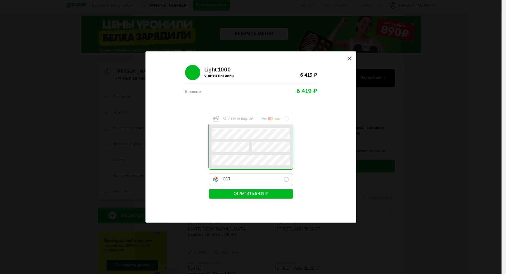
click at [281, 179] on label "СБП" at bounding box center [251, 180] width 84 height 12
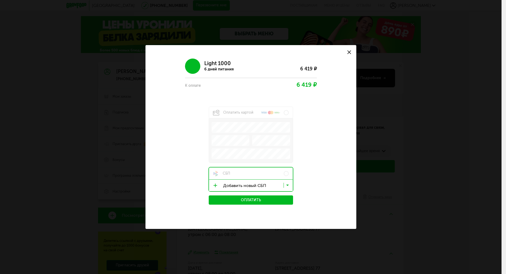
click at [266, 199] on button "Оплатить" at bounding box center [251, 199] width 84 height 9
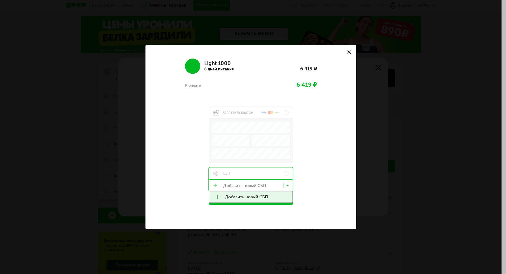
click at [261, 184] on input "Search for option" at bounding box center [252, 186] width 84 height 9
click at [264, 195] on span "Добавить новый СБП" at bounding box center [256, 196] width 62 height 11
click at [215, 184] on input "Search for option" at bounding box center [252, 186] width 84 height 9
click at [254, 195] on span "Добавить новый СБП" at bounding box center [256, 196] width 62 height 11
click at [254, 198] on span "Оплатить" at bounding box center [251, 200] width 20 height 5
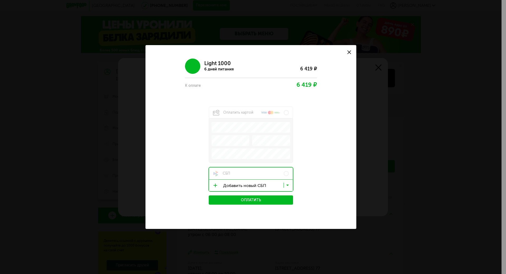
click at [289, 185] on icon at bounding box center [287, 186] width 3 height 5
click at [217, 196] on span at bounding box center [218, 197] width 7 height 4
click at [348, 53] on icon at bounding box center [350, 52] width 4 height 4
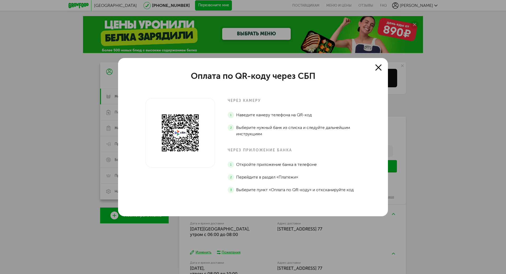
click at [375, 68] on button at bounding box center [378, 67] width 11 height 11
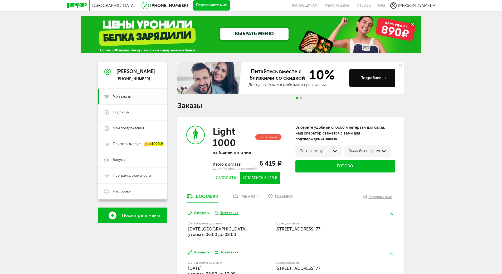
click at [253, 176] on button "Оплатить 6 419 ₽" at bounding box center [260, 178] width 40 height 12
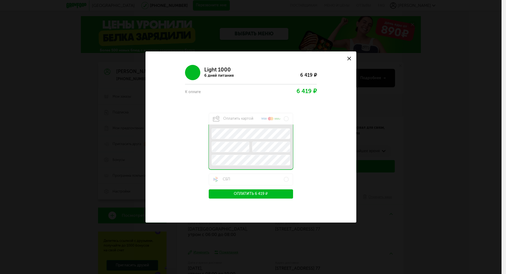
click at [257, 176] on label "СБП" at bounding box center [251, 180] width 84 height 12
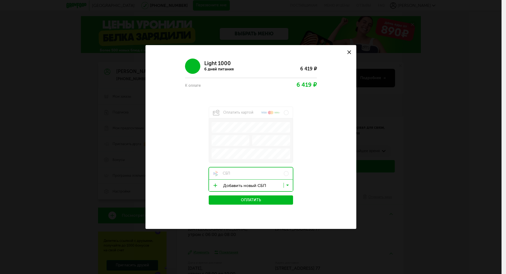
click at [252, 199] on span "Оплатить" at bounding box center [251, 200] width 20 height 5
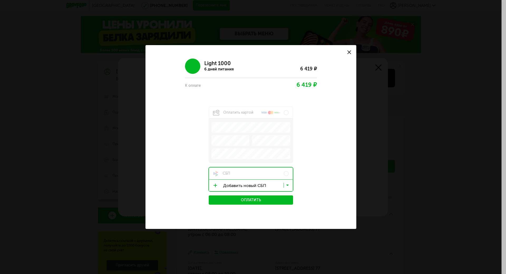
click at [349, 52] on use at bounding box center [350, 52] width 4 height 4
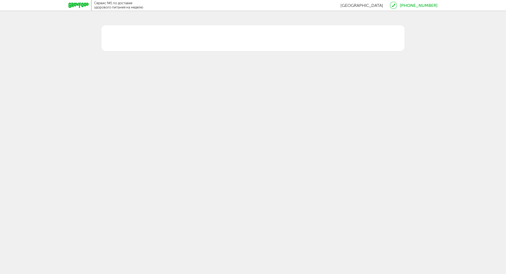
click at [71, 3] on icon at bounding box center [79, 5] width 20 height 5
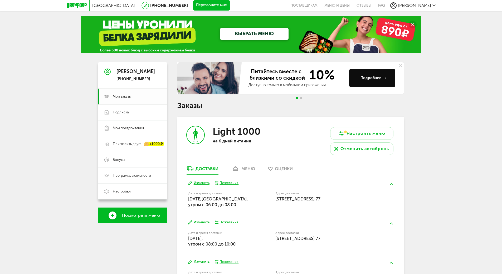
click at [144, 94] on span "Мои заказы" at bounding box center [137, 96] width 48 height 5
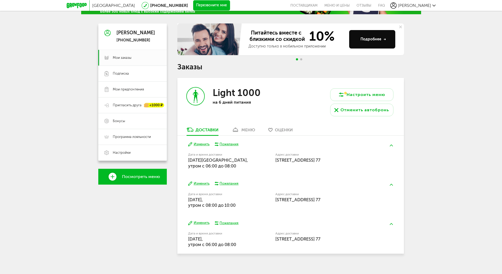
scroll to position [45, 0]
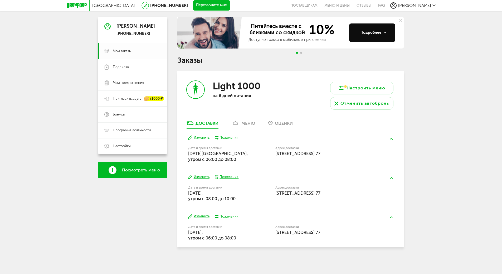
click at [118, 49] on span "Мои заказы" at bounding box center [122, 51] width 19 height 5
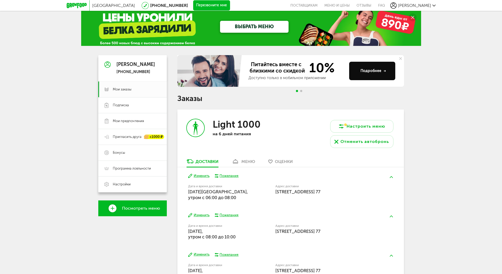
scroll to position [0, 0]
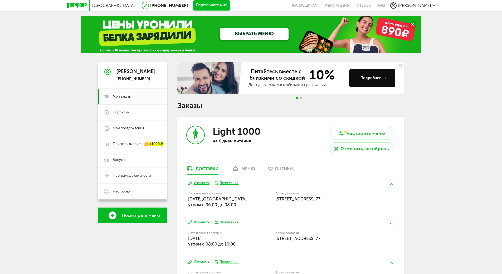
click at [300, 97] on span "Go to slide 2" at bounding box center [301, 98] width 2 height 2
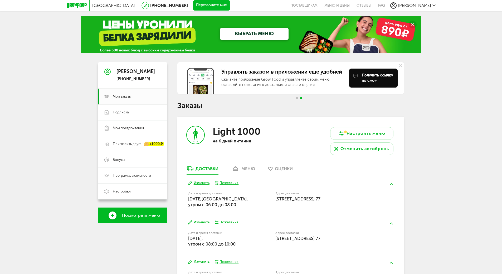
click at [421, 3] on span "[PERSON_NAME]" at bounding box center [414, 5] width 33 height 5
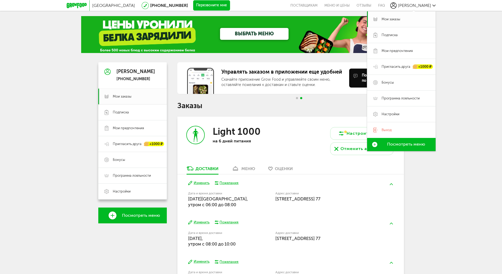
click at [397, 19] on span "Мои заказы" at bounding box center [391, 19] width 19 height 5
click at [462, 90] on div "Москва 8 (800) 555-21-78 Перезвоните мне поставщикам Меню и цены Отзывы FAQ Ири…" at bounding box center [251, 159] width 502 height 319
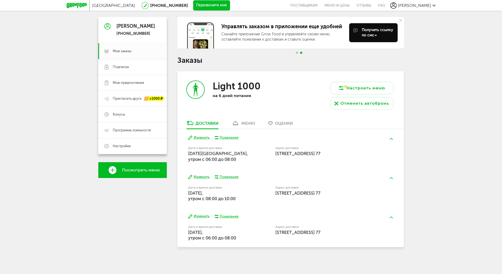
click at [242, 125] on div "меню" at bounding box center [249, 123] width 14 height 5
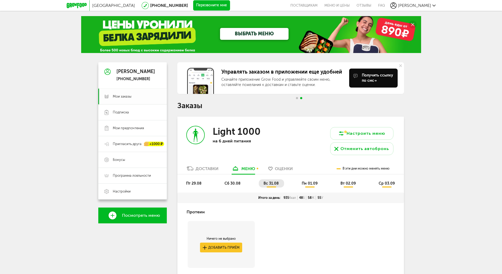
click at [132, 95] on span "Мои заказы" at bounding box center [137, 96] width 48 height 5
click at [123, 96] on span "Мои заказы" at bounding box center [122, 96] width 19 height 5
click at [122, 95] on span "Мои заказы" at bounding box center [122, 96] width 19 height 5
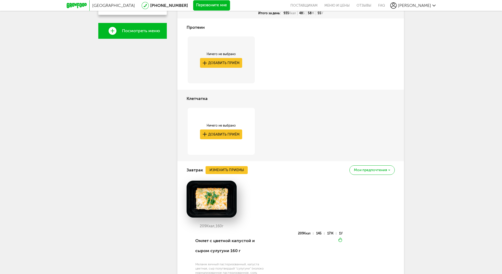
scroll to position [53, 0]
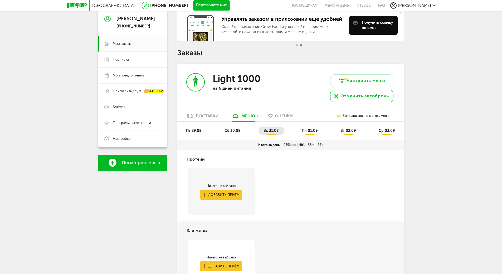
click at [374, 96] on div "Отменить автобронь" at bounding box center [365, 96] width 49 height 6
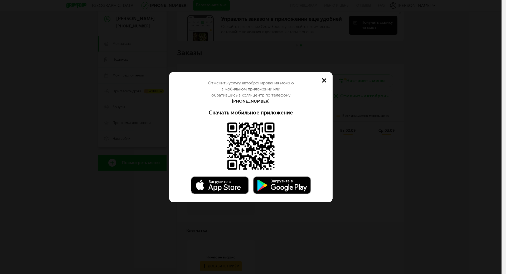
click at [325, 81] on use at bounding box center [324, 80] width 4 height 4
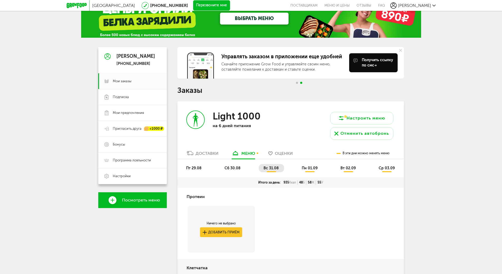
scroll to position [0, 0]
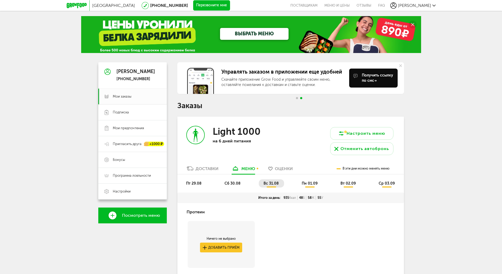
click at [364, 251] on div "Протеин Ничего не выбрано Добавить приём" at bounding box center [290, 238] width 227 height 71
click at [118, 189] on span "Настройки" at bounding box center [122, 191] width 18 height 5
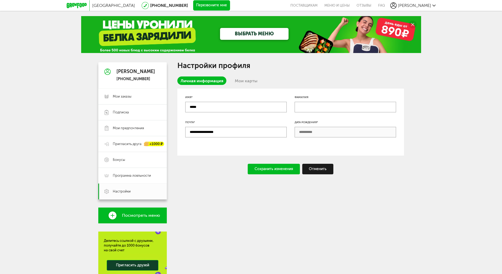
click at [239, 81] on link "Мои карты" at bounding box center [246, 80] width 29 height 8
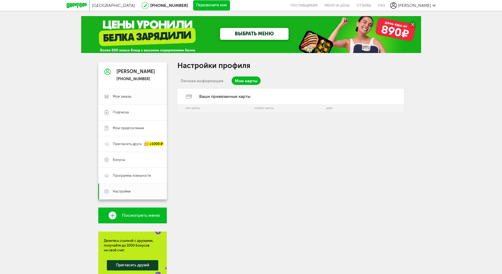
click at [139, 97] on span "Мои заказы" at bounding box center [137, 96] width 48 height 5
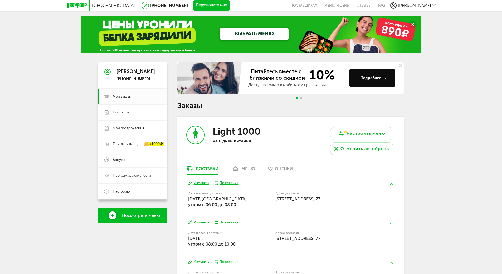
click at [150, 219] on link "Посмотреть меню" at bounding box center [132, 216] width 69 height 16
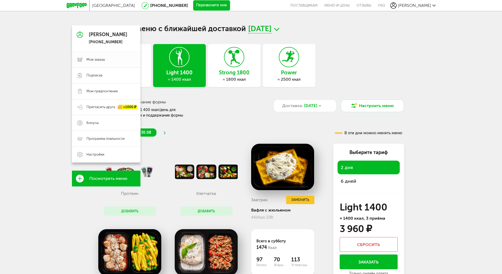
click at [81, 56] on link "Мои заказы" at bounding box center [106, 60] width 69 height 16
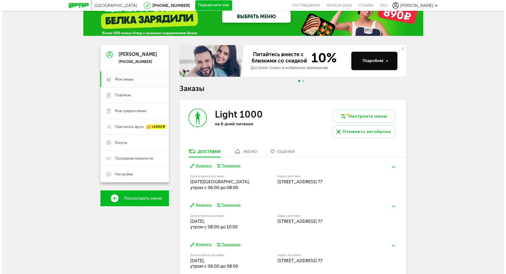
scroll to position [26, 0]
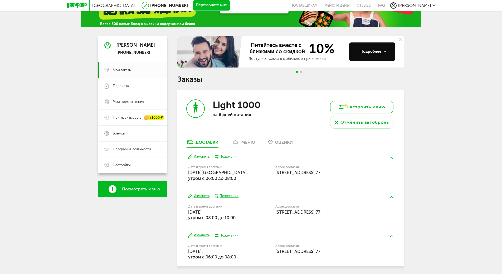
click at [342, 105] on icon at bounding box center [341, 107] width 6 height 6
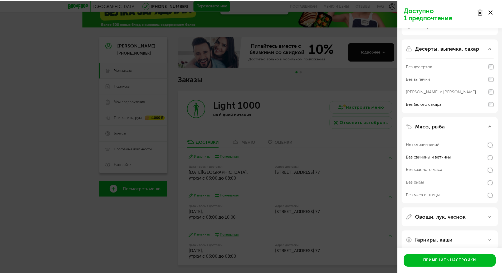
scroll to position [23, 0]
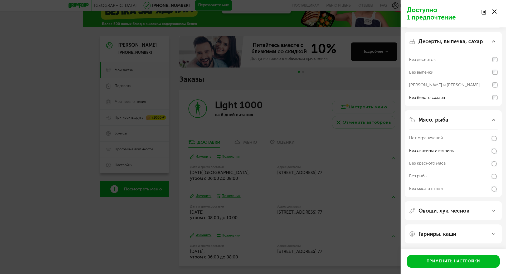
click at [496, 11] on icon at bounding box center [495, 11] width 4 height 4
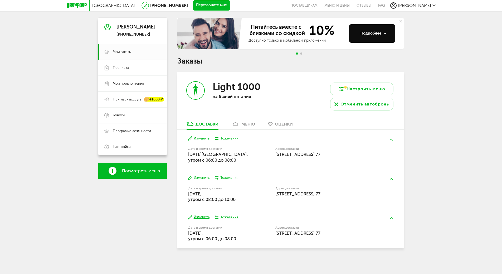
scroll to position [45, 0]
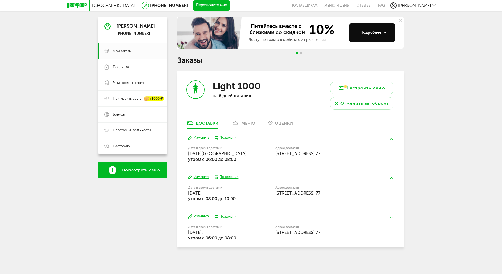
click at [392, 140] on button at bounding box center [392, 139] width 14 height 12
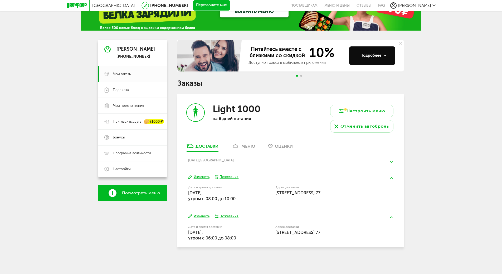
scroll to position [22, 0]
click at [392, 163] on button at bounding box center [392, 162] width 14 height 12
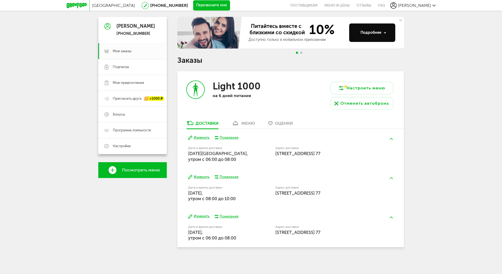
click at [247, 126] on link "меню" at bounding box center [243, 124] width 29 height 8
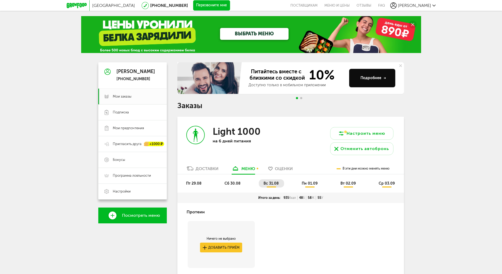
click at [197, 185] on span "пт 29.08" at bounding box center [194, 183] width 16 height 4
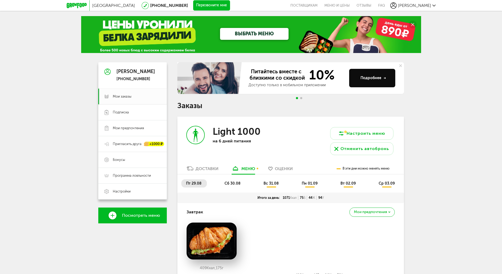
click at [306, 184] on span "пн 01.09" at bounding box center [310, 183] width 16 height 4
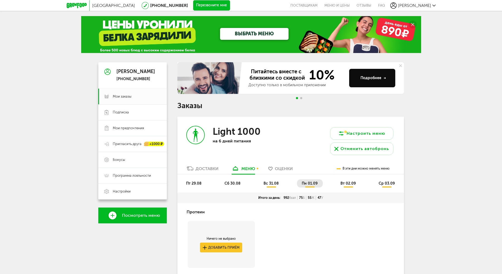
click at [269, 183] on span "вс 31.08" at bounding box center [271, 183] width 15 height 4
click at [349, 183] on span "вт 02.09" at bounding box center [348, 183] width 15 height 4
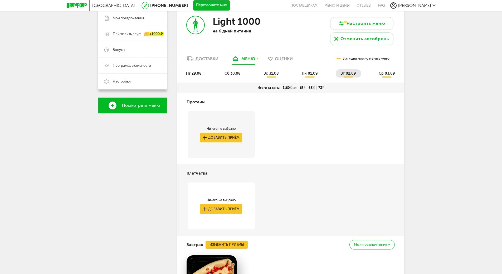
scroll to position [26, 0]
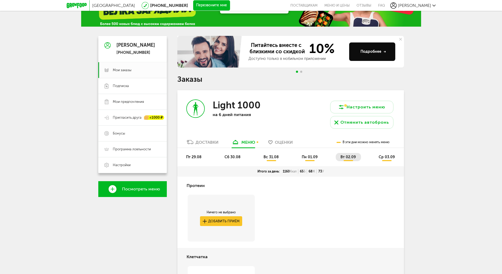
click at [384, 160] on li "ср 03.09" at bounding box center [387, 157] width 26 height 8
click at [387, 157] on span "ср 03.09" at bounding box center [387, 157] width 16 height 4
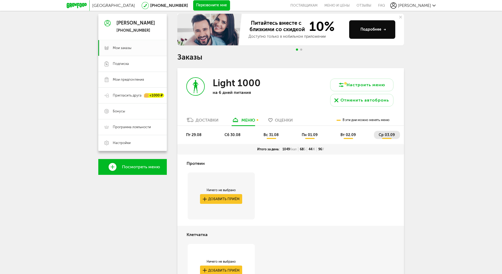
scroll to position [53, 0]
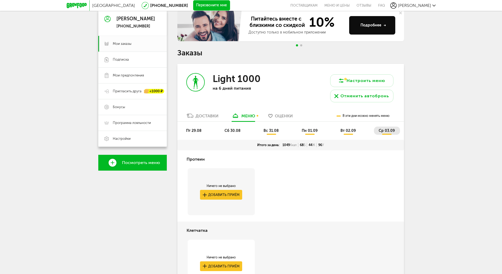
click at [352, 243] on div "Клетчатка Ничего не выбрано Добавить приём" at bounding box center [290, 257] width 227 height 71
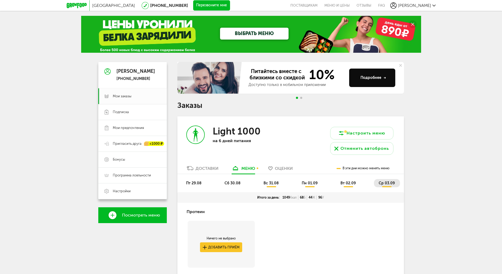
scroll to position [0, 0]
click at [367, 148] on div "Отменить автобронь" at bounding box center [365, 149] width 49 height 6
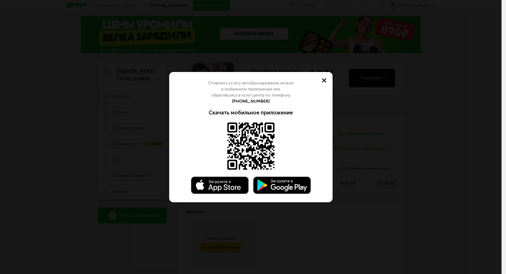
click at [195, 114] on div "Скачать мобильное приложение" at bounding box center [251, 112] width 148 height 6
click at [324, 80] on use at bounding box center [324, 80] width 4 height 4
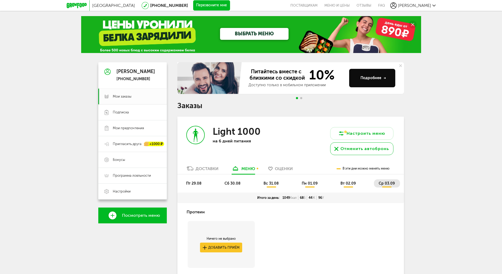
click at [345, 147] on div "Отменить автобронь" at bounding box center [365, 149] width 49 height 6
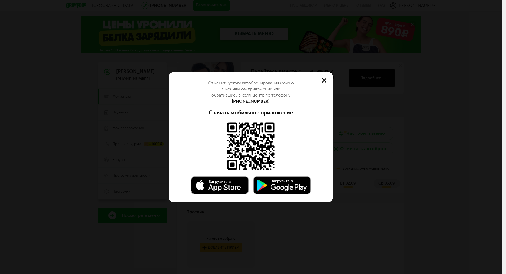
click at [324, 79] on icon at bounding box center [324, 80] width 4 height 4
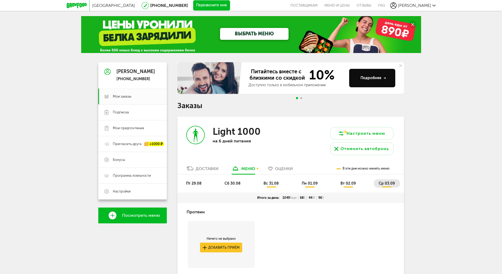
click at [353, 243] on div "Протеин Ничего не выбрано Добавить приём" at bounding box center [290, 238] width 227 height 71
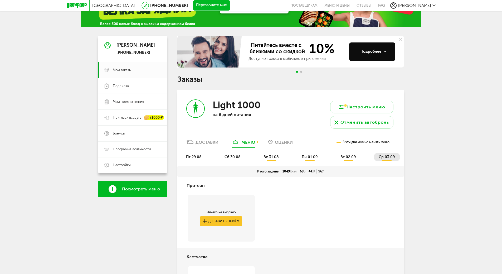
click at [345, 260] on div "Клетчатка" at bounding box center [291, 257] width 208 height 18
click at [386, 124] on div "Отменить автобронь" at bounding box center [365, 122] width 49 height 6
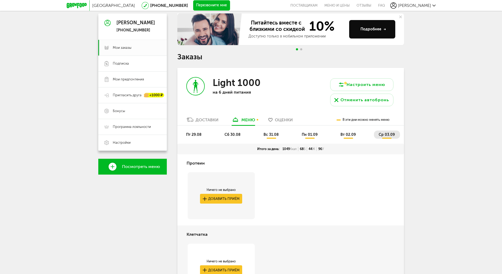
scroll to position [79, 0]
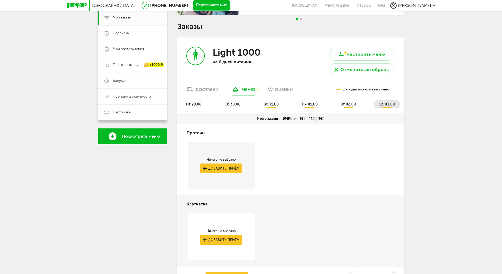
click at [392, 149] on div "Протеин Ничего не выбрано Добавить приём" at bounding box center [290, 159] width 227 height 71
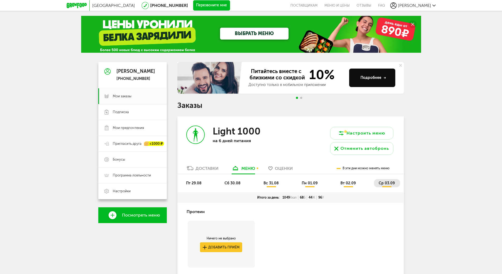
scroll to position [0, 0]
click at [202, 165] on div "Light 1000 на 6 дней питания" at bounding box center [233, 141] width 113 height 49
click at [204, 169] on div "Доставки" at bounding box center [207, 168] width 23 height 5
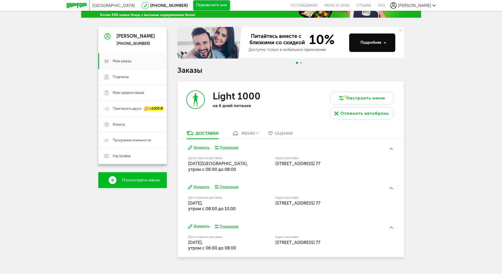
scroll to position [45, 0]
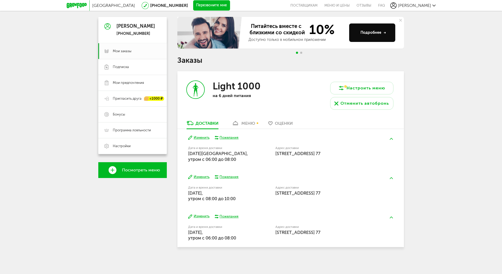
click at [443, 114] on div "Москва 8 (800) 555-21-78 Перезвоните мне поставщикам Меню и цены Отзывы FAQ Ири…" at bounding box center [251, 114] width 502 height 319
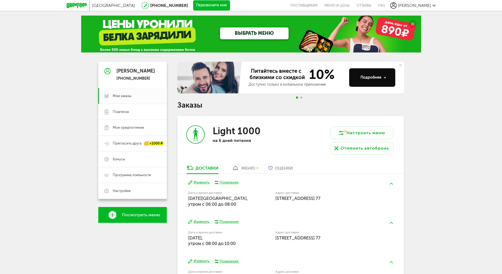
scroll to position [0, 0]
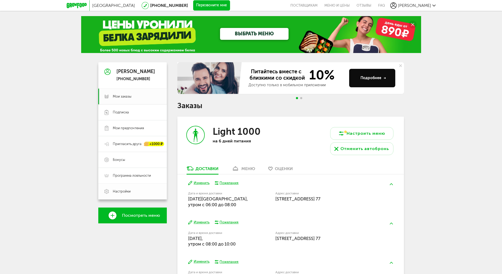
click at [124, 191] on span "Настройки" at bounding box center [122, 191] width 18 height 5
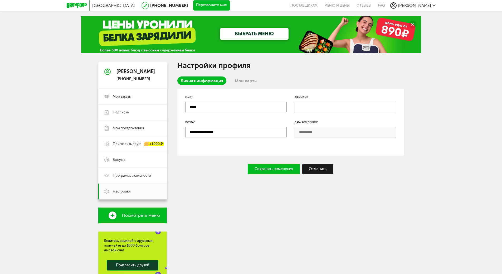
click at [242, 79] on link "Мои карты" at bounding box center [246, 80] width 29 height 8
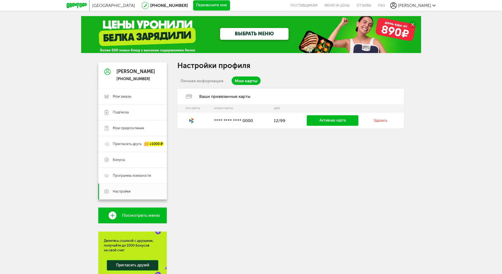
click at [381, 120] on link "Удалить" at bounding box center [381, 120] width 14 height 4
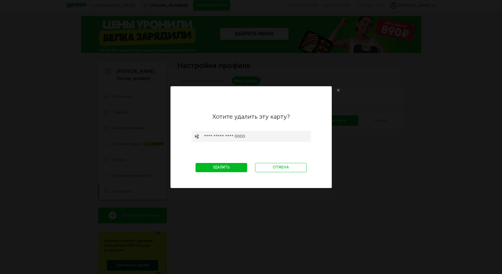
click at [229, 165] on link "Удалить" at bounding box center [222, 167] width 52 height 9
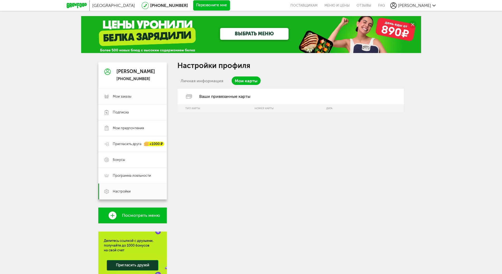
click at [138, 97] on span "Мои заказы" at bounding box center [137, 96] width 48 height 5
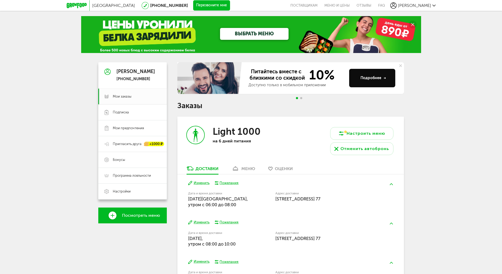
click at [244, 167] on div "меню" at bounding box center [249, 168] width 14 height 5
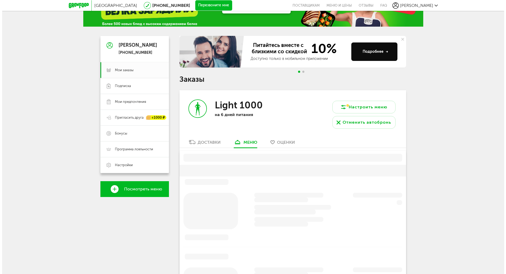
scroll to position [103, 0]
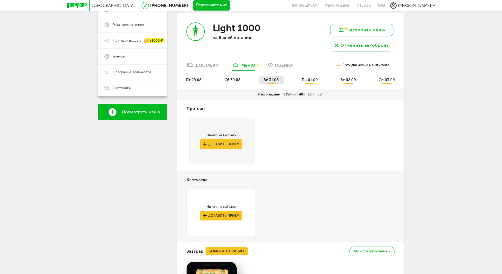
click at [363, 27] on button "Настроить меню" at bounding box center [361, 30] width 63 height 13
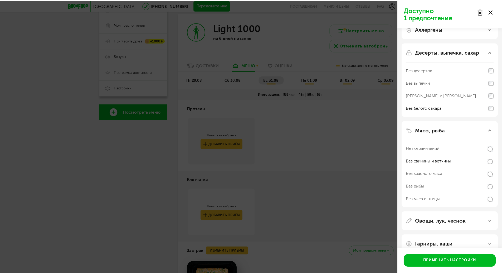
scroll to position [23, 0]
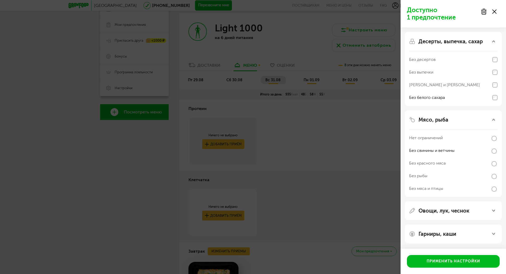
click at [419, 14] on p "Доступно 1 предпочтение" at bounding box center [442, 13] width 71 height 15
click at [495, 11] on icon at bounding box center [495, 11] width 4 height 4
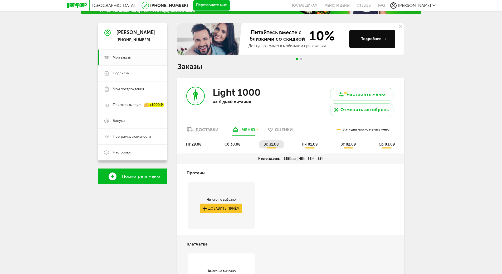
scroll to position [24, 0]
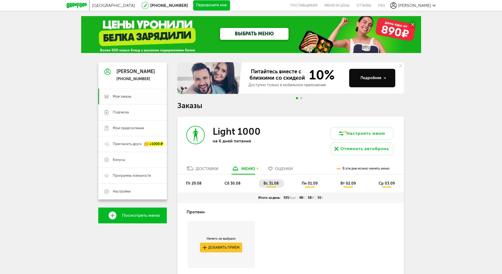
click at [131, 93] on link "Мои заказы" at bounding box center [132, 97] width 69 height 16
click at [145, 97] on span "Мои заказы" at bounding box center [137, 96] width 48 height 5
click at [133, 115] on link "Подписка" at bounding box center [132, 112] width 69 height 16
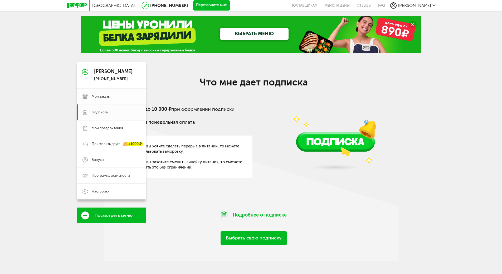
click at [92, 96] on span "Мои заказы" at bounding box center [101, 96] width 19 height 5
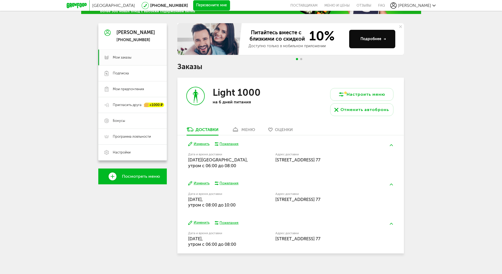
scroll to position [45, 0]
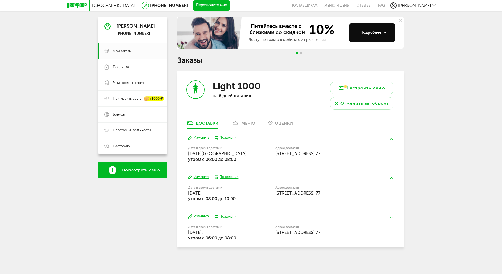
click at [227, 136] on div "Пожелания" at bounding box center [229, 137] width 19 height 5
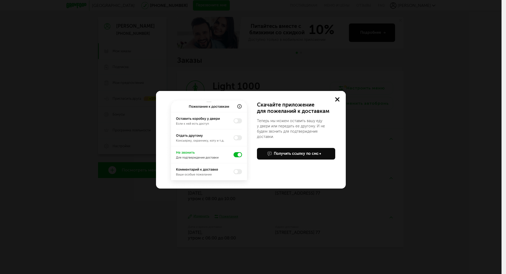
click at [234, 155] on img at bounding box center [209, 142] width 89 height 92
click at [238, 171] on img at bounding box center [209, 142] width 89 height 92
click at [240, 172] on img at bounding box center [209, 142] width 89 height 92
click at [240, 104] on img at bounding box center [209, 142] width 89 height 92
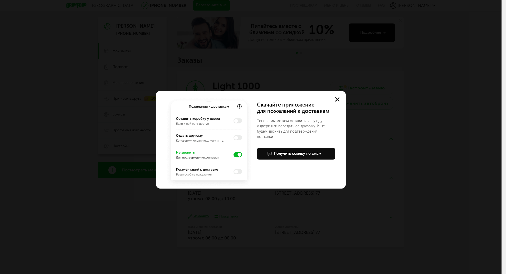
click at [338, 98] on icon at bounding box center [337, 99] width 4 height 4
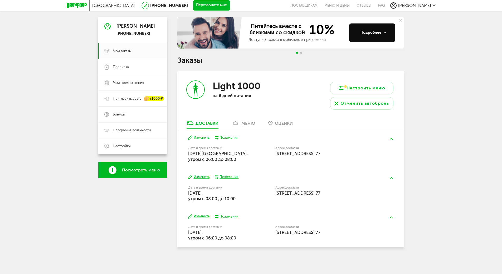
click at [246, 123] on div "меню" at bounding box center [249, 123] width 14 height 5
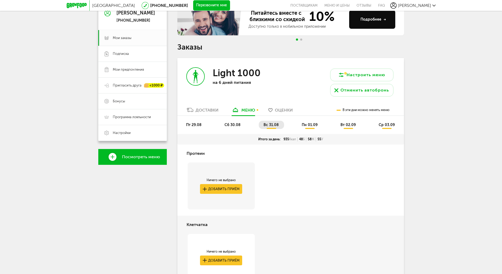
scroll to position [58, 0]
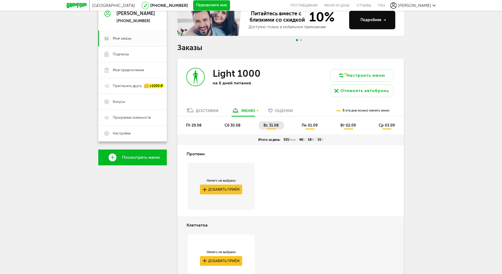
click at [192, 124] on span "пт 29.08" at bounding box center [194, 125] width 16 height 4
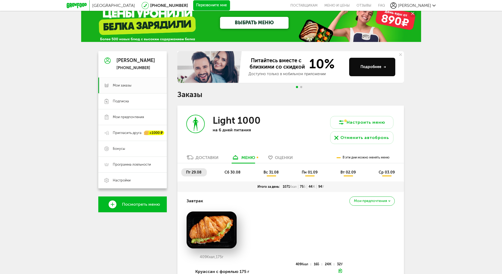
scroll to position [0, 0]
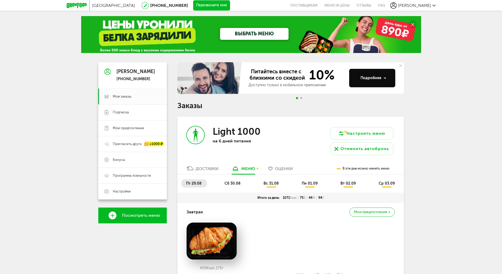
click at [77, 5] on icon at bounding box center [77, 5] width 20 height 5
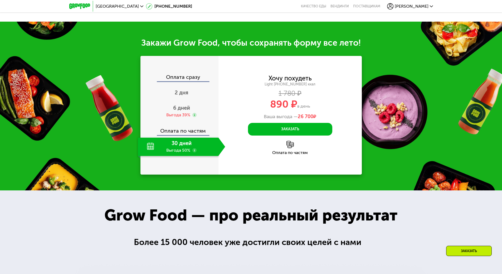
scroll to position [527, 0]
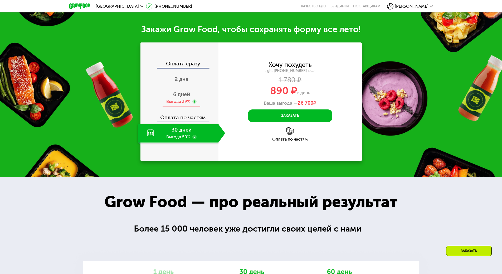
click at [185, 98] on span "6 дней" at bounding box center [181, 94] width 17 height 6
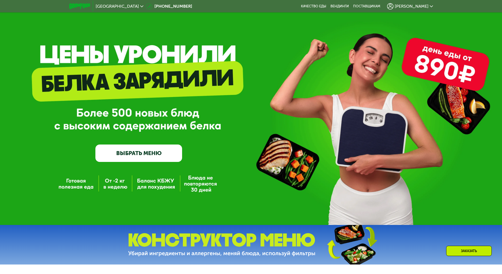
scroll to position [0, 0]
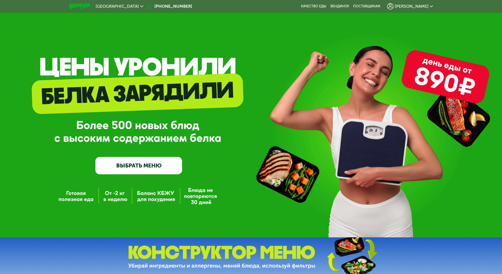
click at [423, 5] on span "[PERSON_NAME]" at bounding box center [412, 6] width 34 height 4
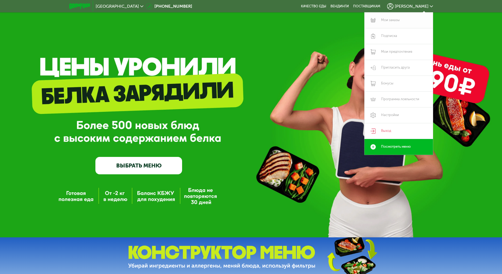
click at [402, 20] on link "Мои заказы" at bounding box center [399, 20] width 69 height 16
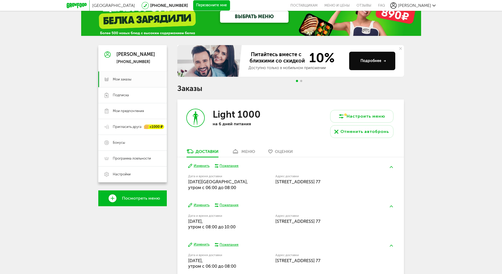
scroll to position [26, 0]
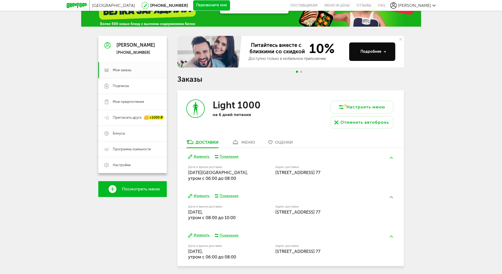
click at [245, 141] on div "меню" at bounding box center [249, 142] width 14 height 5
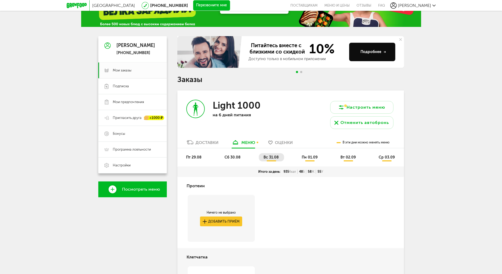
scroll to position [24, 0]
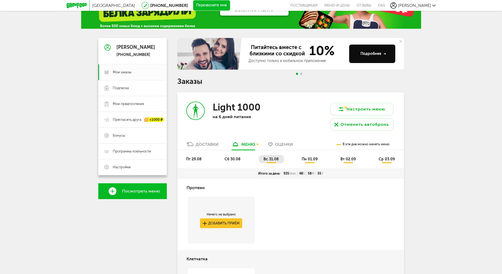
click at [196, 158] on span "пт 29.08" at bounding box center [194, 159] width 16 height 4
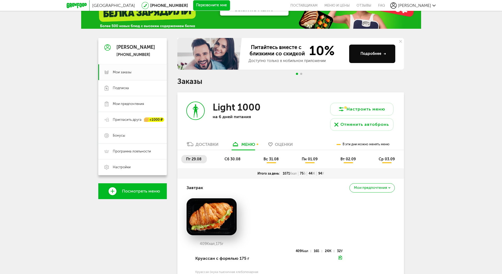
click at [232, 158] on span "сб 30.08" at bounding box center [233, 159] width 16 height 4
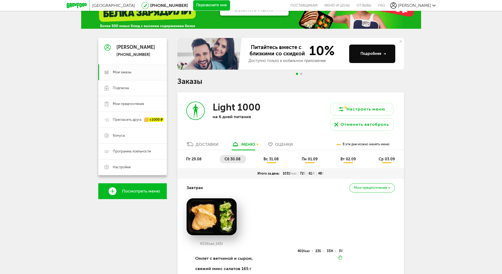
click at [270, 159] on span "вс 31.08" at bounding box center [271, 159] width 15 height 4
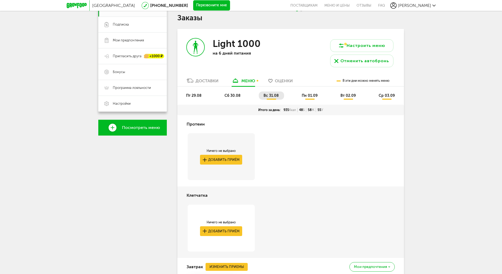
scroll to position [84, 0]
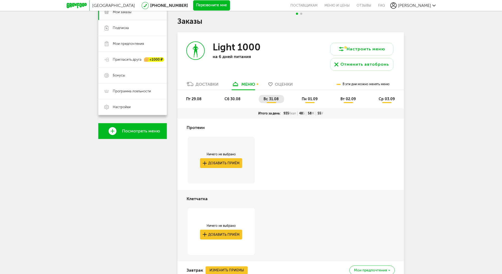
click at [309, 97] on span "пн 01.09" at bounding box center [310, 99] width 16 height 4
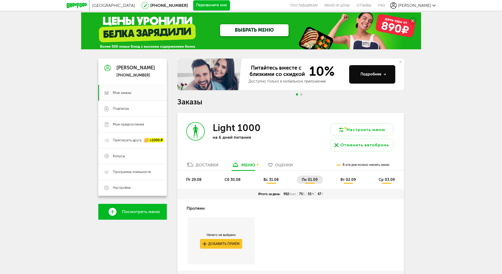
scroll to position [0, 0]
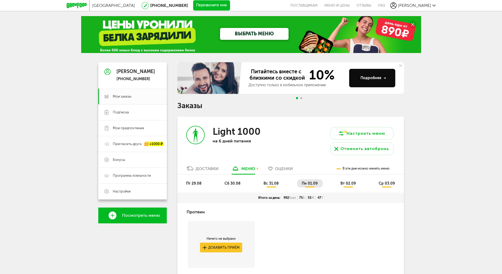
click at [352, 184] on span "вт 02.09" at bounding box center [348, 183] width 15 height 4
click at [386, 182] on span "ср 03.09" at bounding box center [387, 183] width 16 height 4
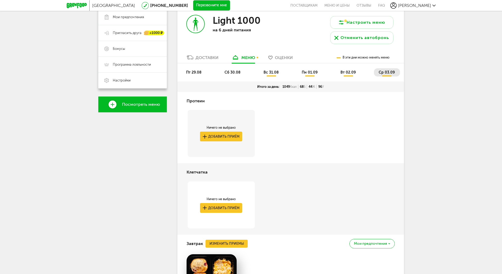
scroll to position [132, 0]
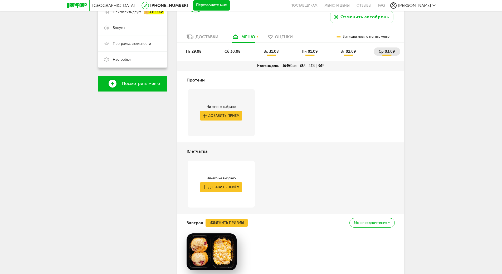
click at [195, 50] on span "пт 29.08" at bounding box center [194, 51] width 16 height 4
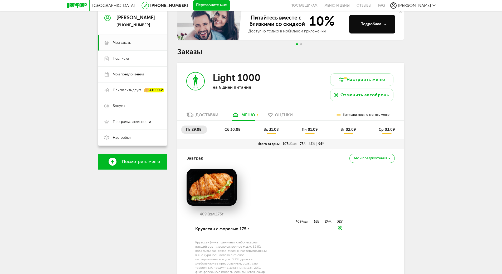
scroll to position [0, 0]
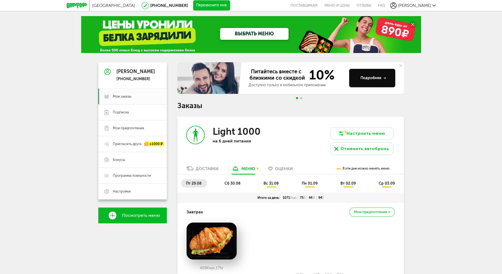
click at [72, 7] on icon at bounding box center [77, 5] width 20 height 5
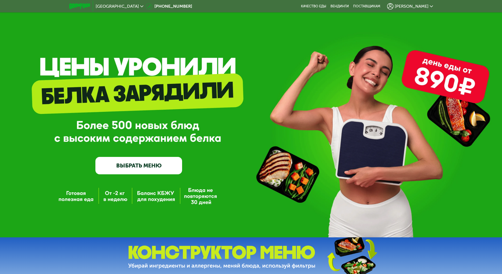
click at [417, 8] on span "[PERSON_NAME]" at bounding box center [412, 6] width 34 height 4
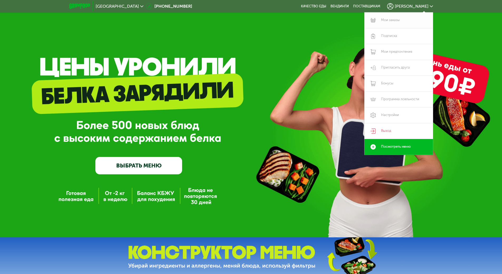
click at [390, 18] on link "Мои заказы" at bounding box center [399, 20] width 69 height 16
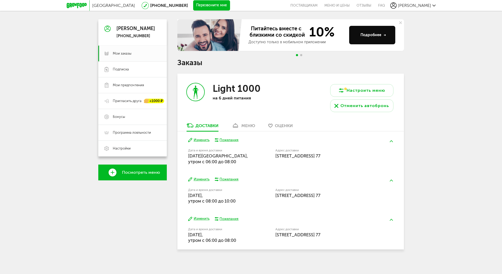
scroll to position [45, 0]
